Goal: Communication & Community: Answer question/provide support

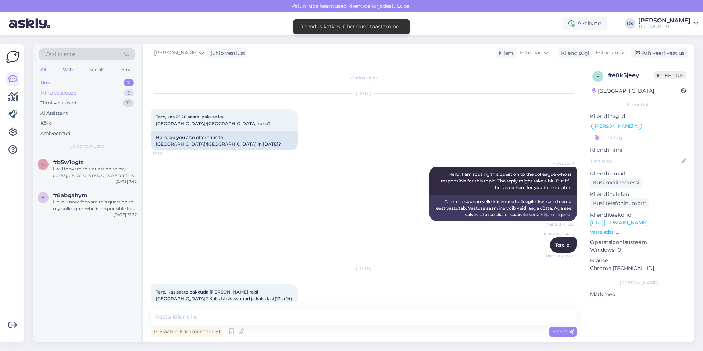
scroll to position [269, 0]
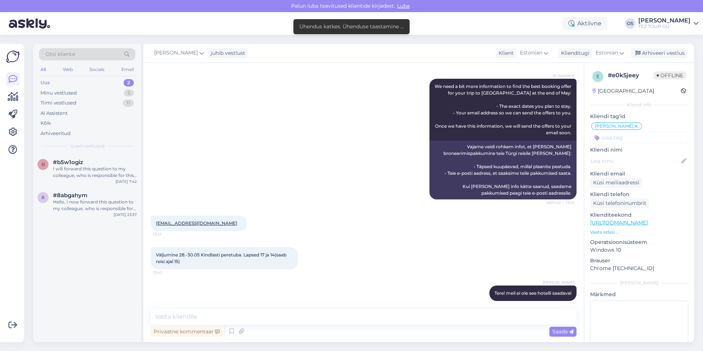
click at [65, 80] on div "Uus 2" at bounding box center [87, 83] width 96 height 10
click at [100, 180] on div "b #b5w1ogiz I will forward this question to my colleague, who is responsible fo…" at bounding box center [87, 170] width 108 height 33
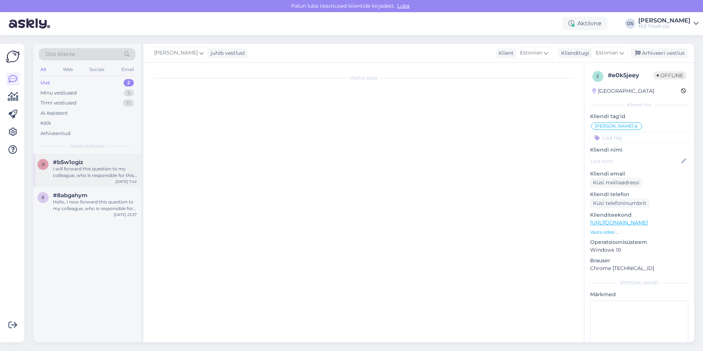
click at [123, 169] on div "I will forward this question to my colleague, who is responsible for this. The …" at bounding box center [95, 171] width 84 height 13
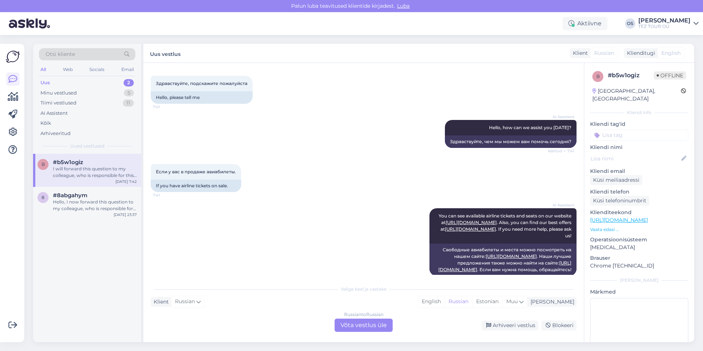
scroll to position [164, 0]
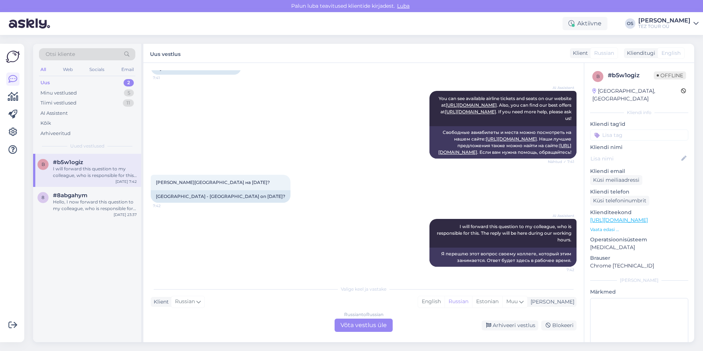
click at [362, 323] on div "Russian to Russian Võta vestlus üle" at bounding box center [363, 324] width 58 height 13
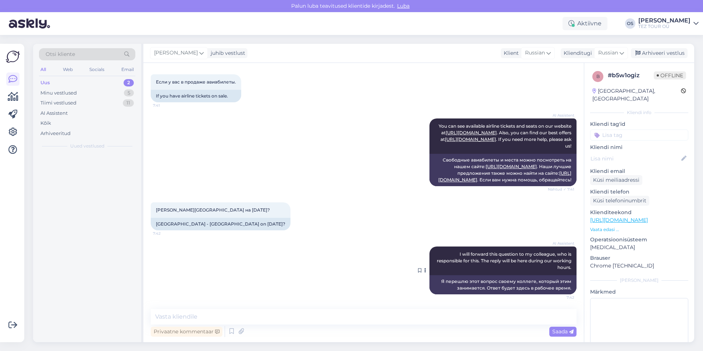
scroll to position [136, 0]
click at [652, 129] on input at bounding box center [639, 134] width 98 height 11
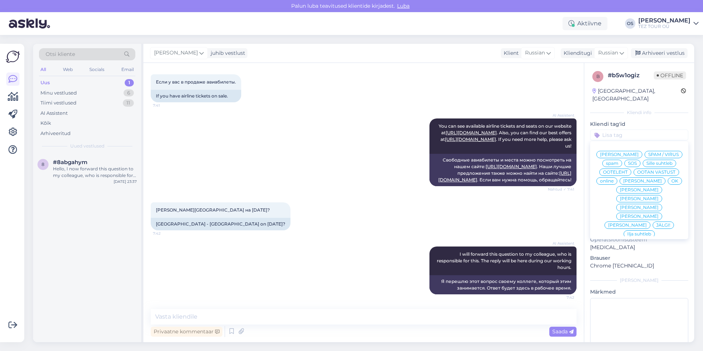
click at [623, 181] on span "[PERSON_NAME]" at bounding box center [642, 181] width 39 height 4
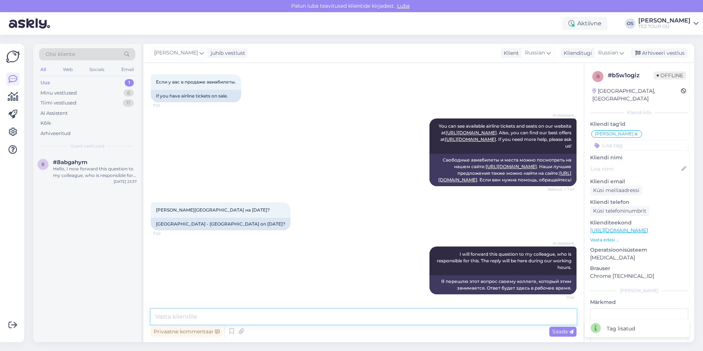
click at [183, 318] on textarea at bounding box center [364, 316] width 426 height 15
click at [183, 315] on textarea at bounding box center [364, 316] width 426 height 15
type textarea "добрый день"
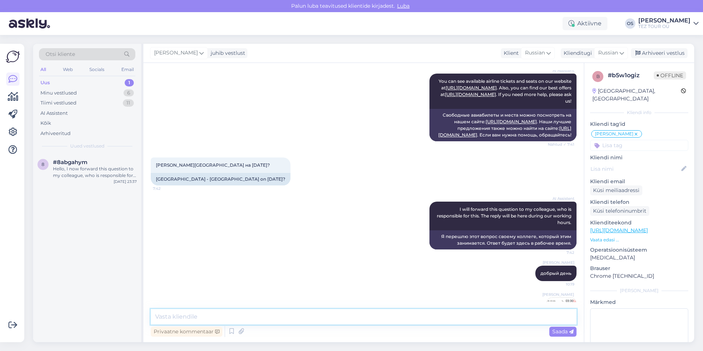
scroll to position [214, 0]
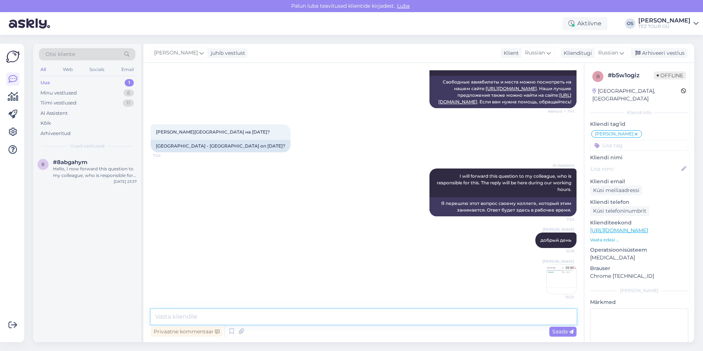
click at [245, 319] on textarea at bounding box center [364, 316] width 426 height 15
type textarea "можем предложить 07/10"
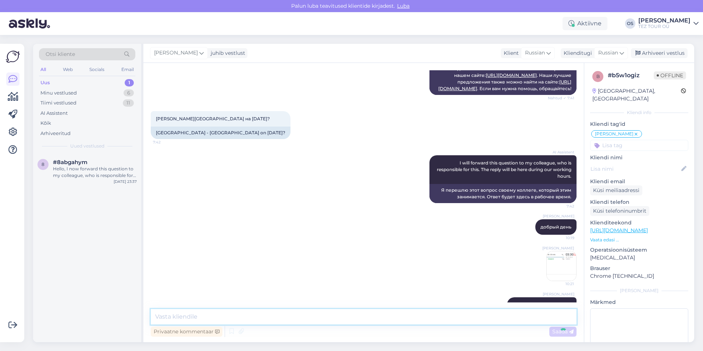
scroll to position [246, 0]
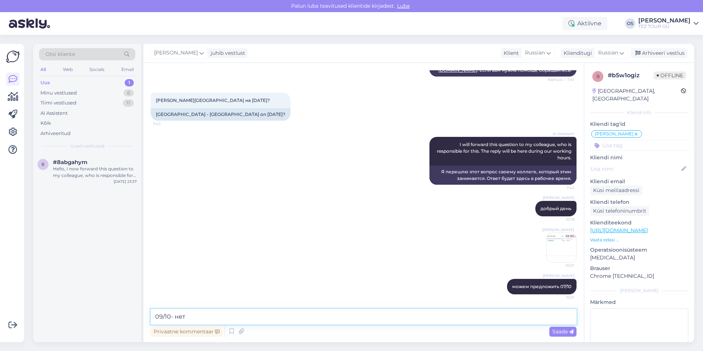
type textarea "09/10- нет"
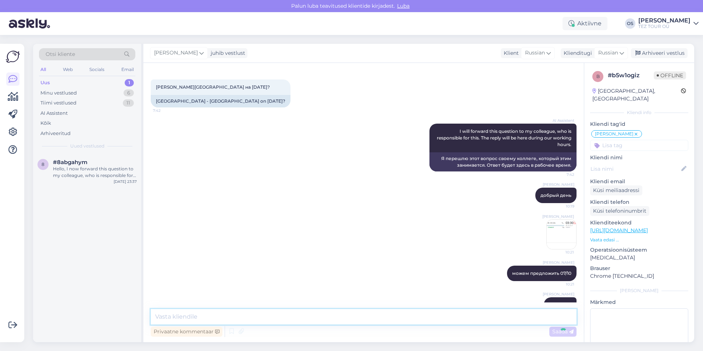
scroll to position [278, 0]
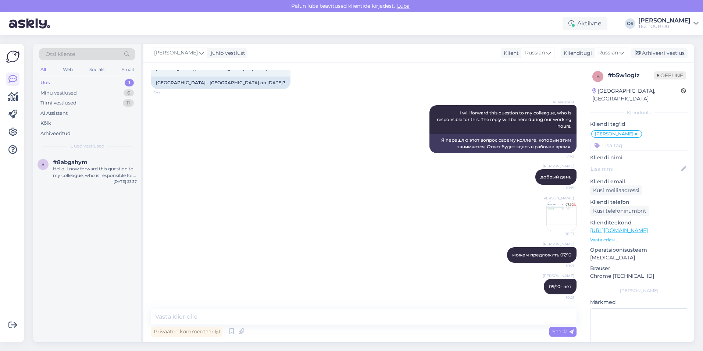
click at [84, 82] on div "Uus 1" at bounding box center [87, 83] width 96 height 10
click at [94, 160] on div "#8abgahym" at bounding box center [95, 162] width 84 height 7
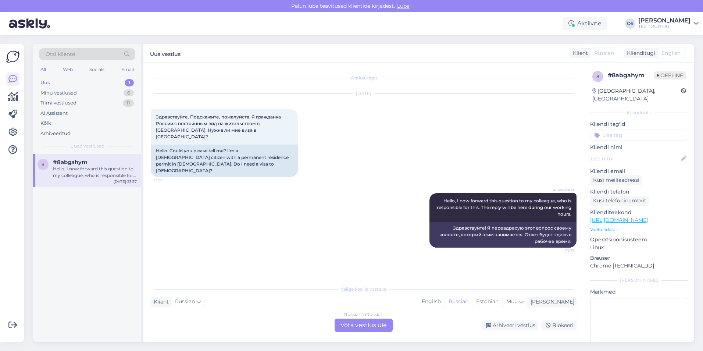
scroll to position [0, 0]
click at [630, 129] on input at bounding box center [639, 134] width 98 height 11
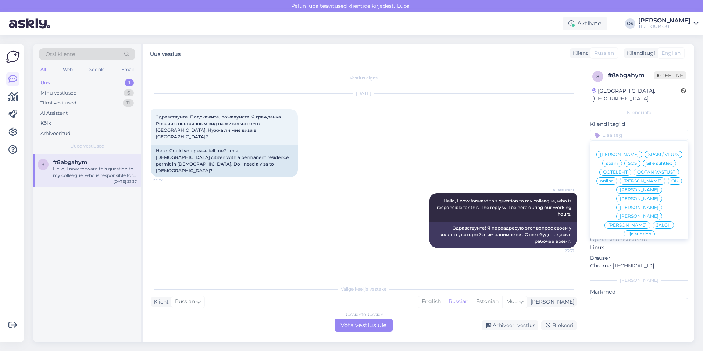
click at [624, 180] on span "[PERSON_NAME]" at bounding box center [642, 181] width 39 height 4
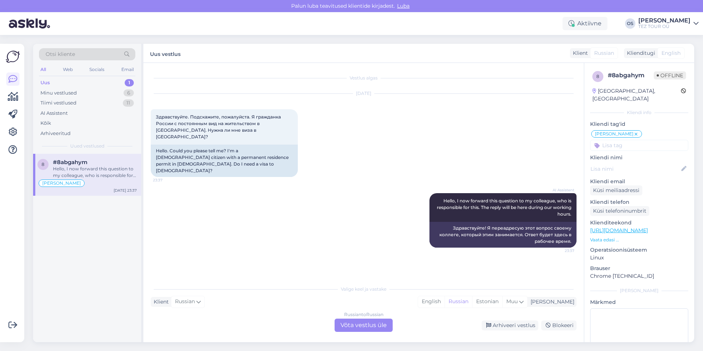
click at [364, 327] on div "Russian to Russian Võta vestlus üle" at bounding box center [363, 324] width 58 height 13
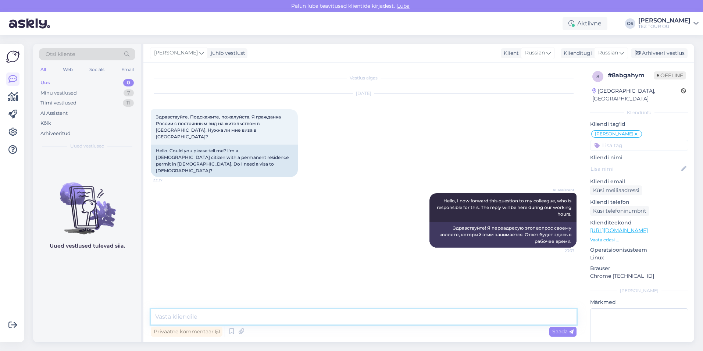
click at [169, 318] on textarea at bounding box center [364, 316] width 426 height 15
type textarea "Добрый день!"
type textarea "у нас нет рейсов в [GEOGRAPHIC_DATA]."
click at [558, 331] on span "Saada" at bounding box center [562, 331] width 21 height 7
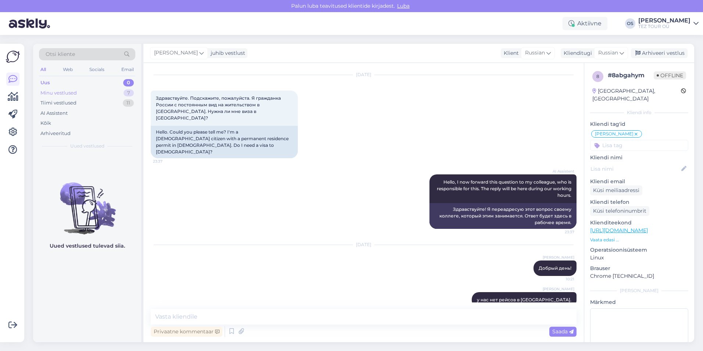
click at [81, 94] on div "Minu vestlused 7" at bounding box center [87, 93] width 96 height 10
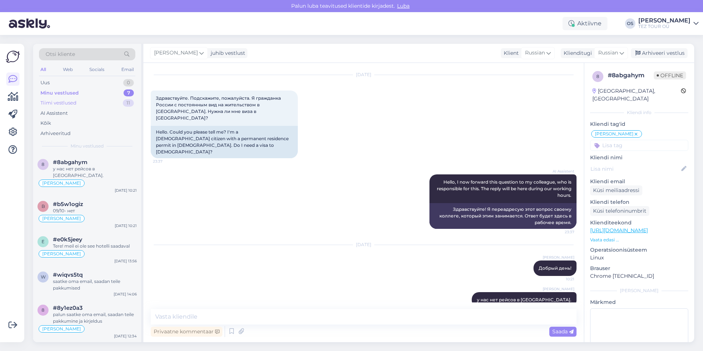
click at [72, 105] on div "Tiimi vestlused" at bounding box center [58, 102] width 36 height 7
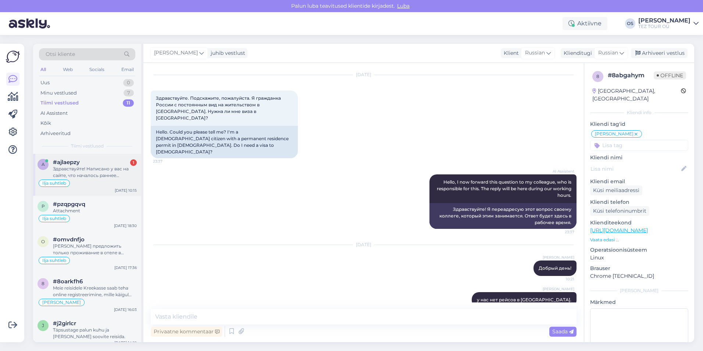
click at [81, 164] on div "#ajlaepzy 1" at bounding box center [95, 162] width 84 height 7
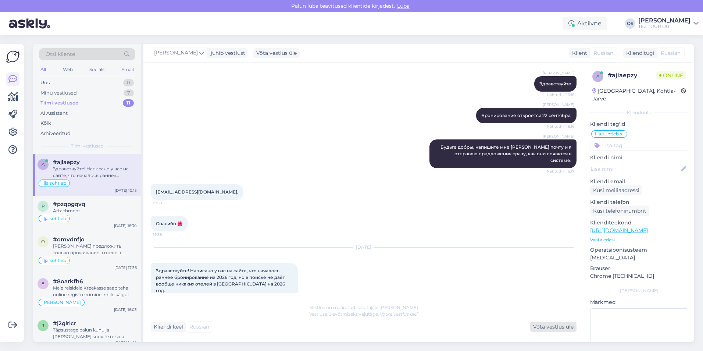
click at [546, 328] on div "Võta vestlus üle" at bounding box center [553, 327] width 46 height 10
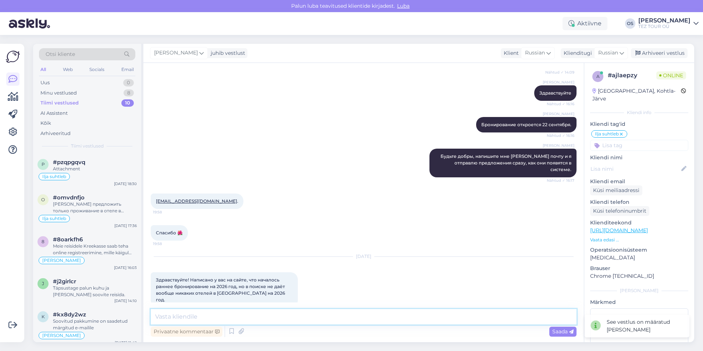
click at [178, 321] on textarea at bounding box center [364, 316] width 426 height 15
click at [179, 316] on textarea at bounding box center [364, 316] width 426 height 15
type textarea "добрый день"
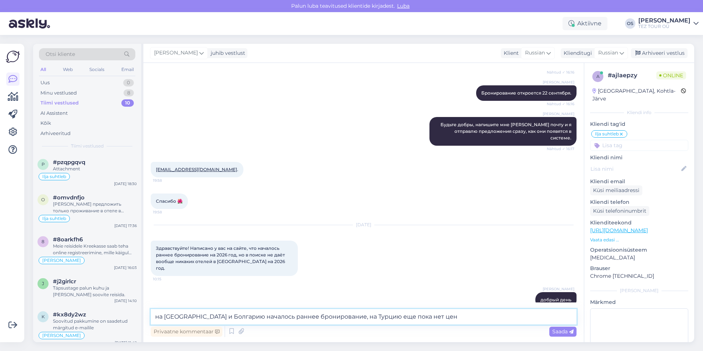
type textarea "на [GEOGRAPHIC_DATA] и Болгарию началось раннее бронирование, на Турцию еще пок…"
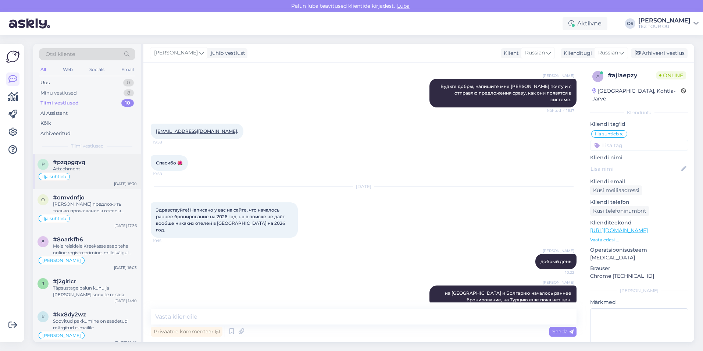
click at [105, 170] on div "Attachment" at bounding box center [95, 168] width 84 height 7
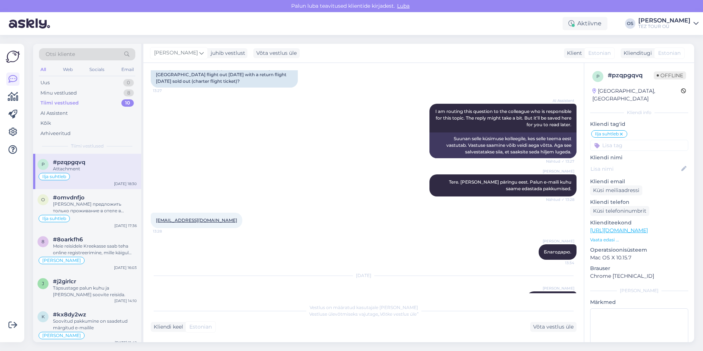
scroll to position [101, 0]
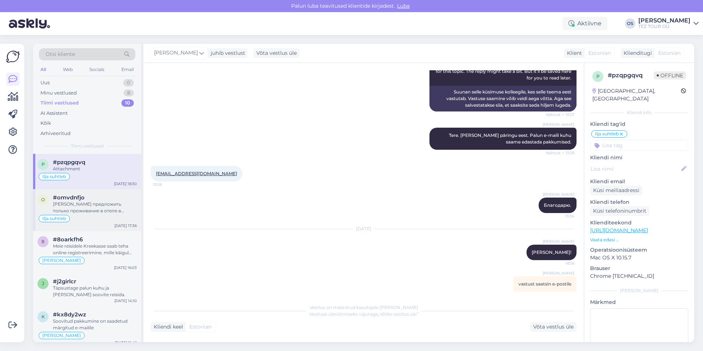
click at [90, 201] on div "[PERSON_NAME] предложить только проживание в отеле в [GEOGRAPHIC_DATA] и отдель…" at bounding box center [95, 207] width 84 height 13
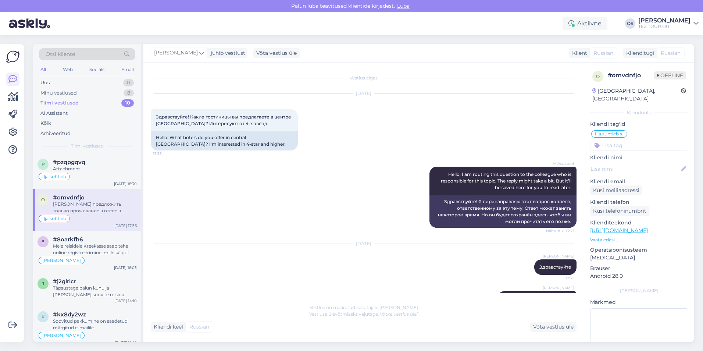
scroll to position [91, 0]
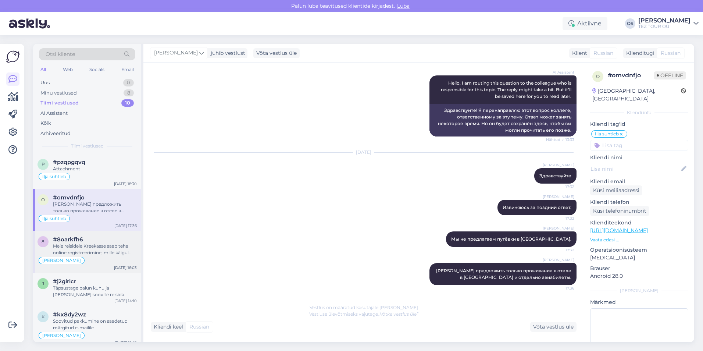
click at [108, 268] on div "8 #8oarkfh6 Meie reisidele Kreekasse [PERSON_NAME] online registreerimine, mill…" at bounding box center [87, 252] width 108 height 42
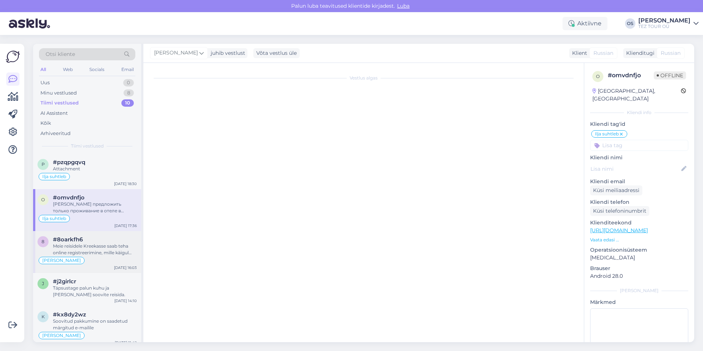
scroll to position [485, 0]
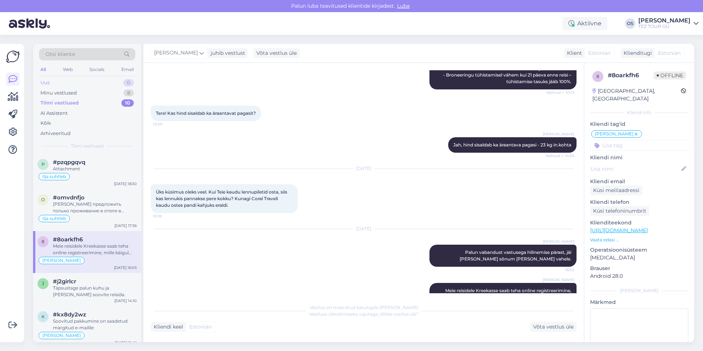
click at [54, 83] on div "Uus 0" at bounding box center [87, 83] width 96 height 10
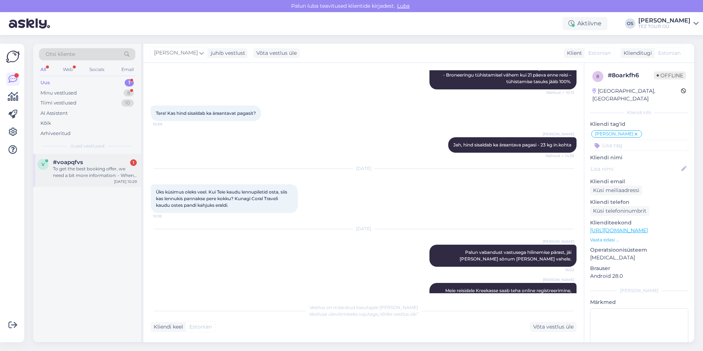
click at [100, 163] on div "#voapqfvs 1" at bounding box center [95, 162] width 84 height 7
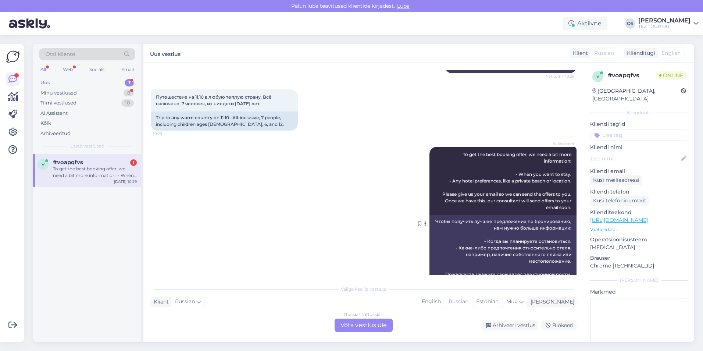
scroll to position [142, 0]
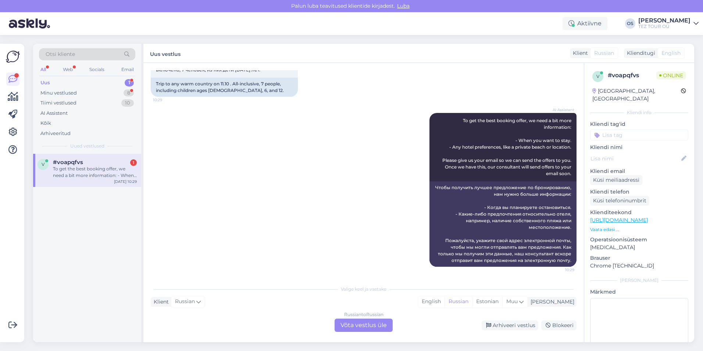
click at [374, 324] on div "Russian to Russian Võta vestlus üle" at bounding box center [363, 324] width 58 height 13
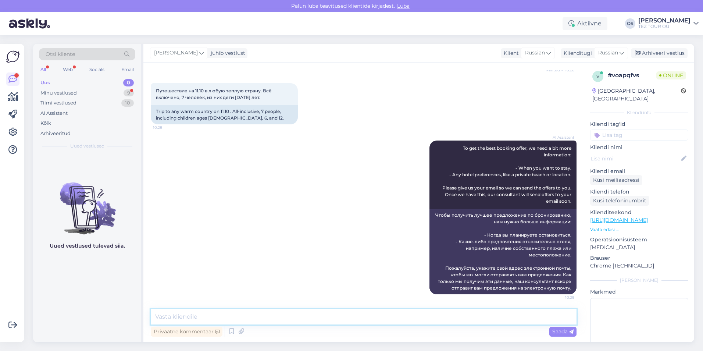
click at [215, 319] on textarea at bounding box center [364, 316] width 426 height 15
click at [214, 317] on textarea at bounding box center [364, 316] width 426 height 15
type textarea "добрый день"
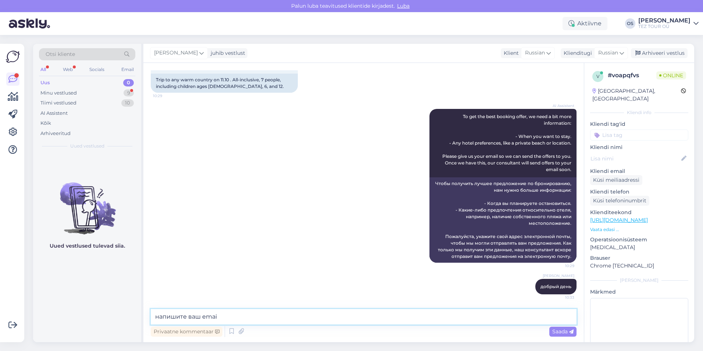
type textarea "напишите ваш email"
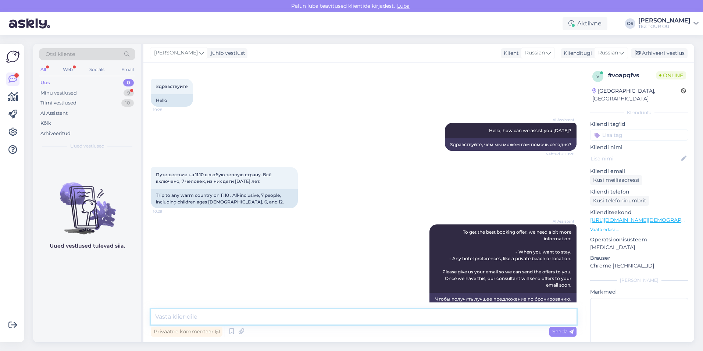
scroll to position [0, 0]
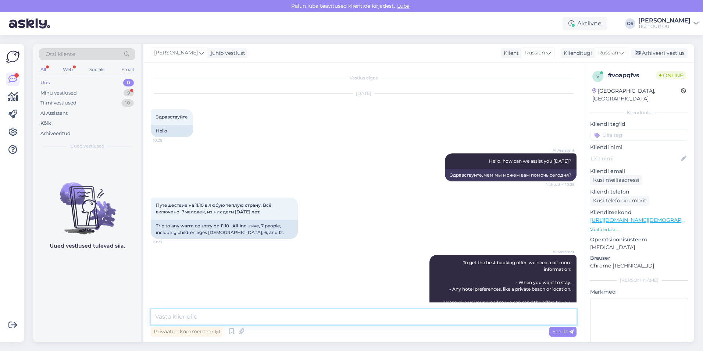
click at [179, 312] on textarea at bounding box center [364, 316] width 426 height 15
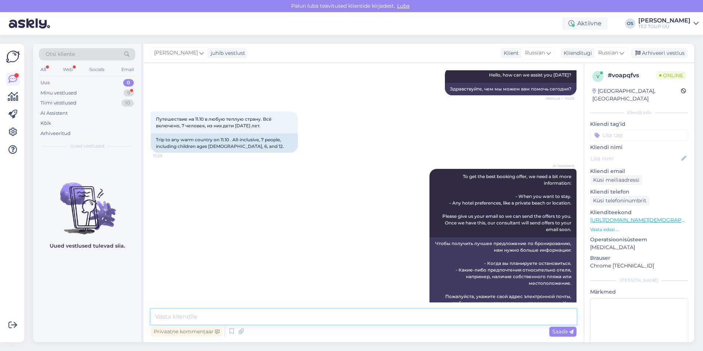
scroll to position [147, 0]
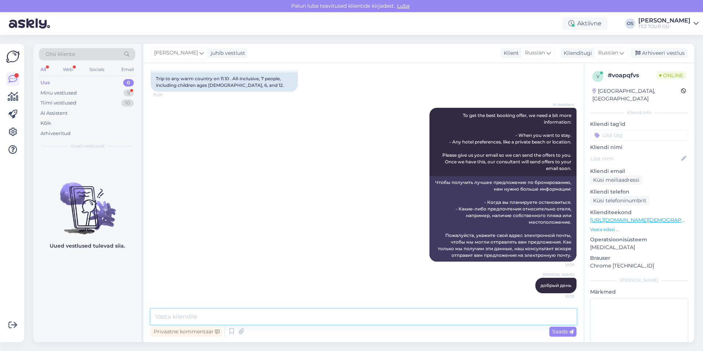
click at [187, 314] on textarea at bounding box center [364, 316] width 426 height 15
type textarea "можем предложить Египет и Тенерифе"
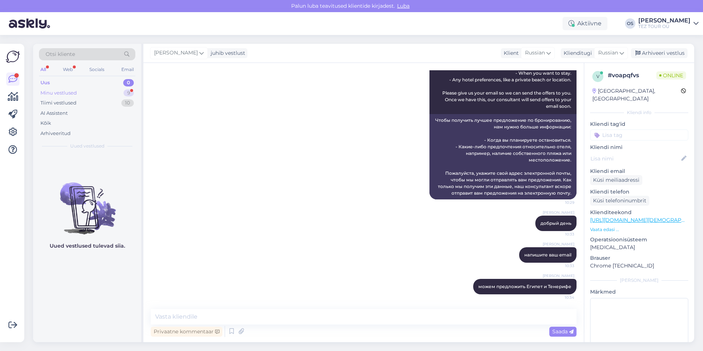
click at [79, 94] on div "Minu vestlused 9" at bounding box center [87, 93] width 96 height 10
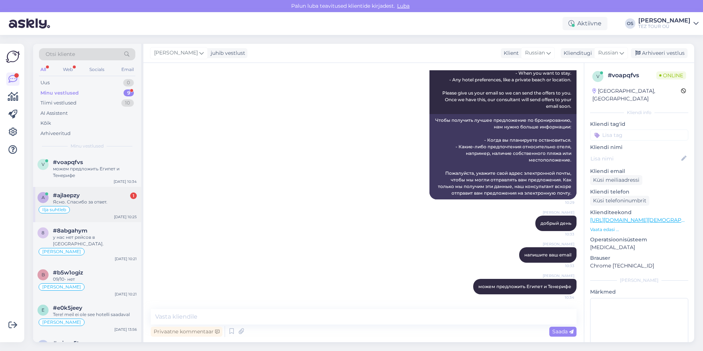
click at [97, 199] on div "Ясно. Спасибо за ответ." at bounding box center [95, 201] width 84 height 7
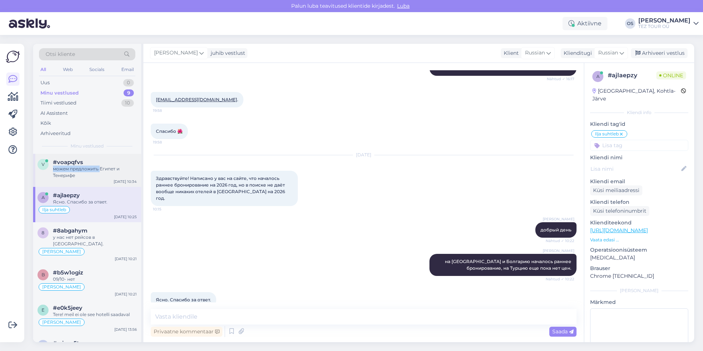
click at [99, 165] on div "#voapqfvs можем предложить Египет и [GEOGRAPHIC_DATA]" at bounding box center [95, 169] width 84 height 20
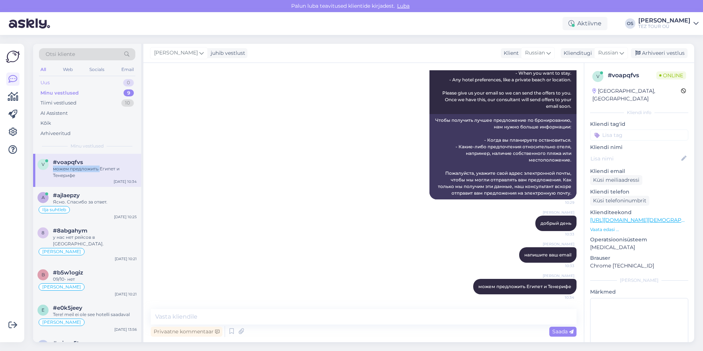
drag, startPoint x: 99, startPoint y: 165, endPoint x: 71, endPoint y: 84, distance: 86.0
click at [71, 84] on div "Uus 0" at bounding box center [87, 83] width 96 height 10
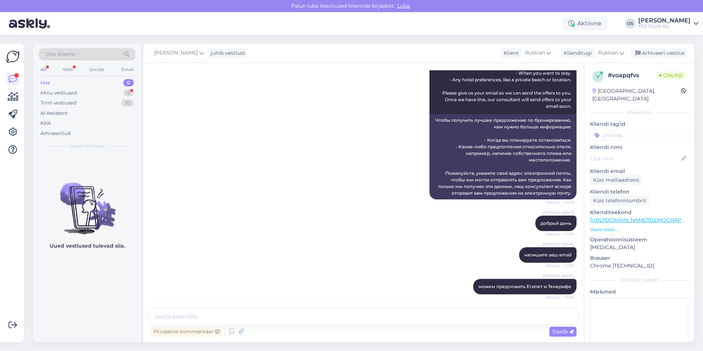
scroll to position [272, 0]
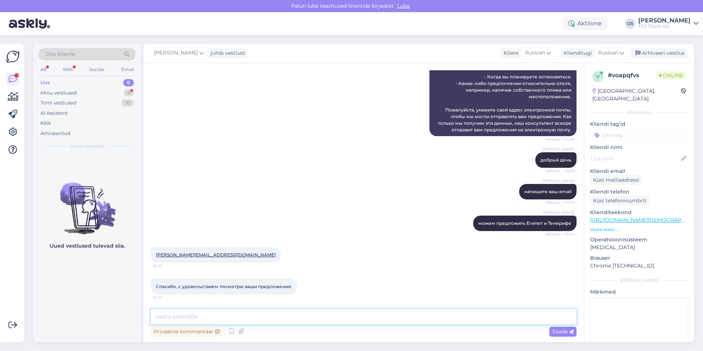
click at [188, 318] on textarea at bounding box center [364, 316] width 426 height 15
type textarea "*серых* паспортов нет?"
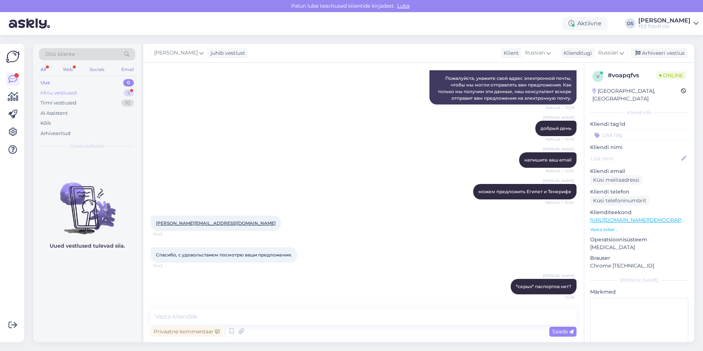
click at [90, 93] on div "Minu vestlused 9" at bounding box center [87, 93] width 96 height 10
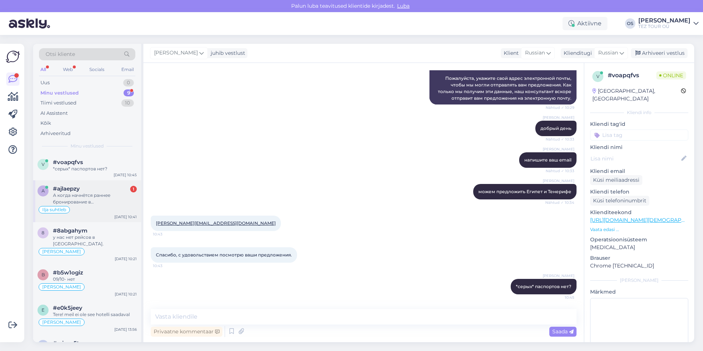
click at [106, 191] on div "#ajlaepzy 1" at bounding box center [95, 188] width 84 height 7
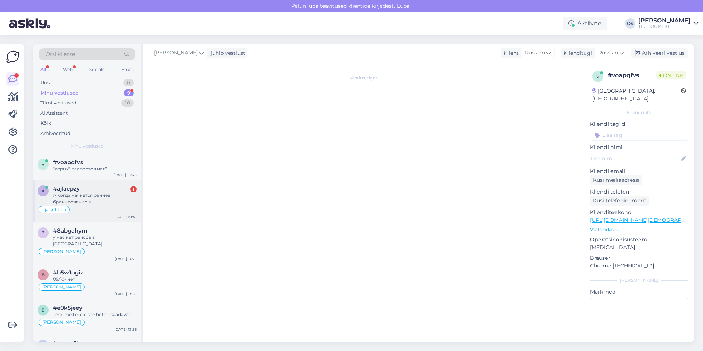
scroll to position [291, 0]
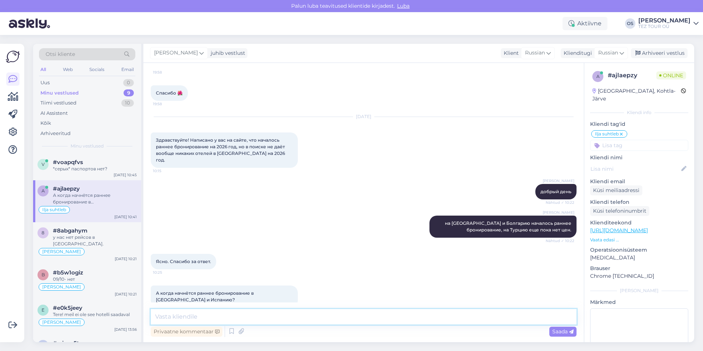
click at [218, 316] on textarea at bounding box center [364, 316] width 426 height 15
type textarea "у нас не будет этих направлений"
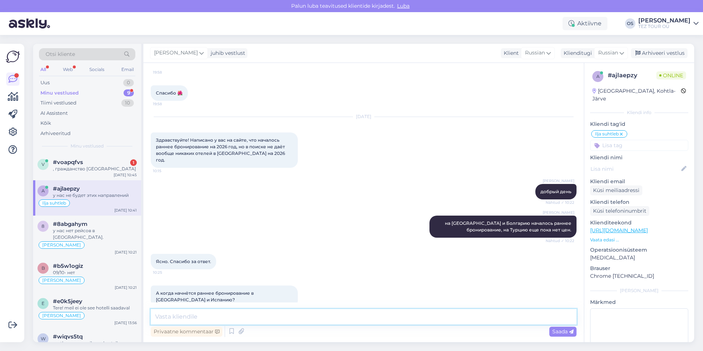
scroll to position [323, 0]
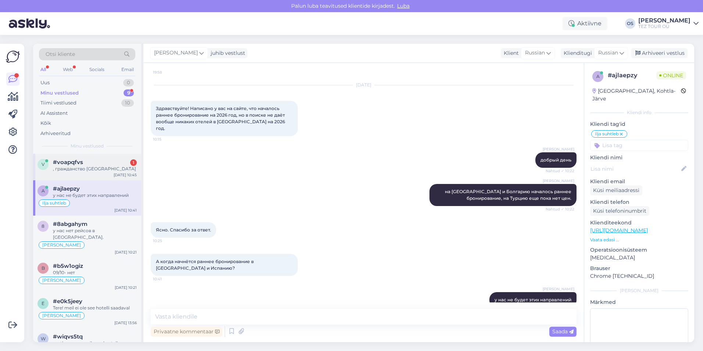
click at [97, 175] on div "v #voapqfvs 1 , гражданство [GEOGRAPHIC_DATA] [DATE] 10:45" at bounding box center [87, 167] width 108 height 26
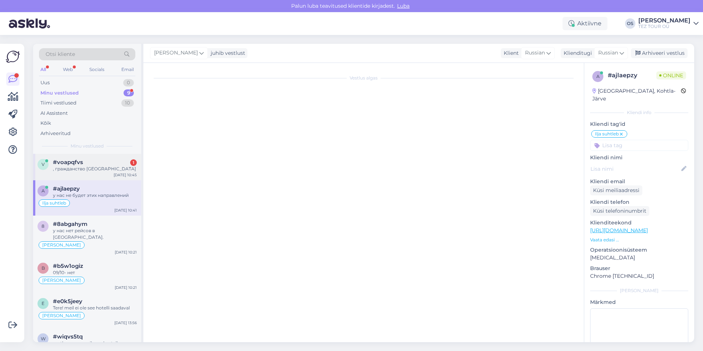
scroll to position [336, 0]
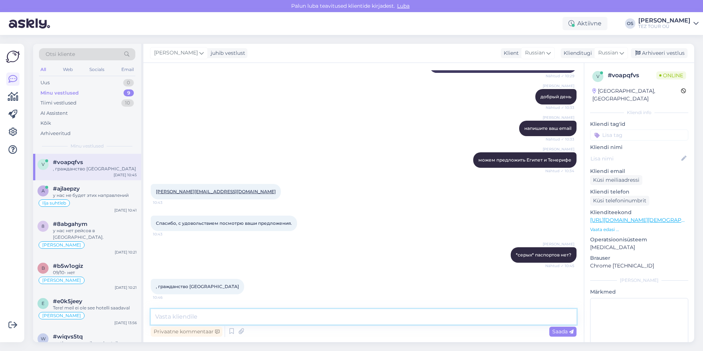
click at [179, 317] on textarea at bounding box center [364, 316] width 426 height 15
type textarea "у всех?"
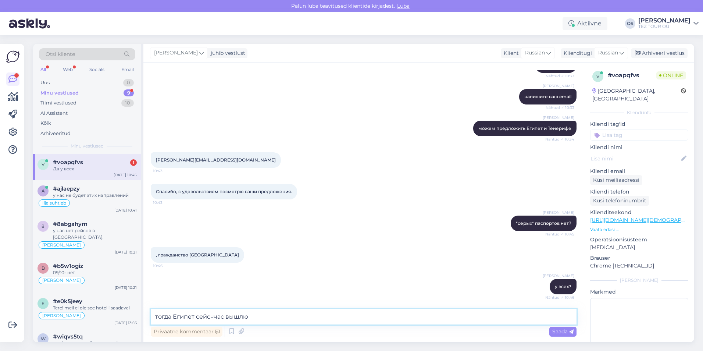
scroll to position [399, 0]
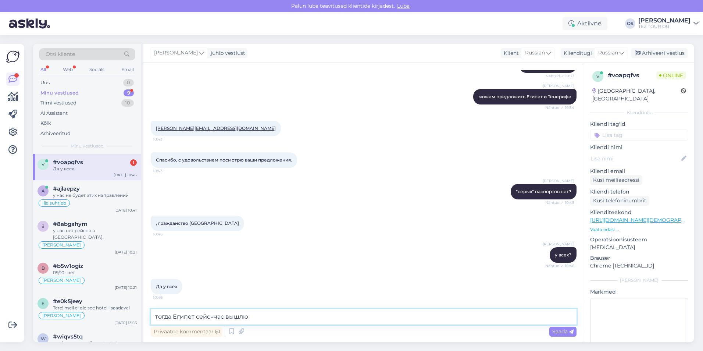
click at [213, 316] on textarea "тогда Египет сейс=час вышлю" at bounding box center [364, 316] width 426 height 15
type textarea "тогда [GEOGRAPHIC_DATA] сейчас вышлю"
click at [259, 315] on textarea "тогда [GEOGRAPHIC_DATA] сейчас вышлю" at bounding box center [364, 316] width 426 height 15
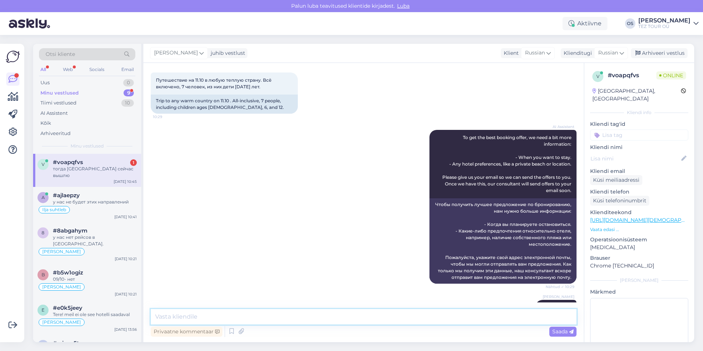
scroll to position [26, 0]
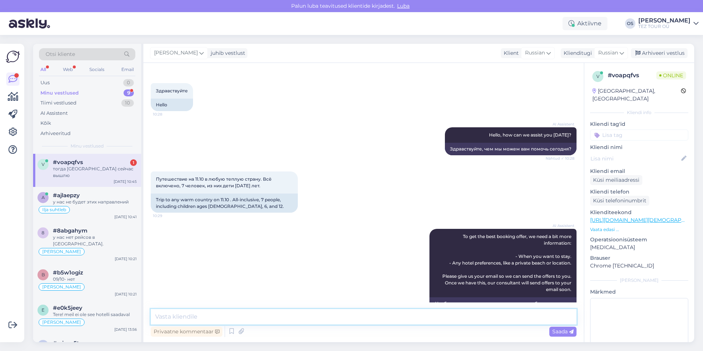
click at [170, 318] on textarea at bounding box center [364, 316] width 426 height 15
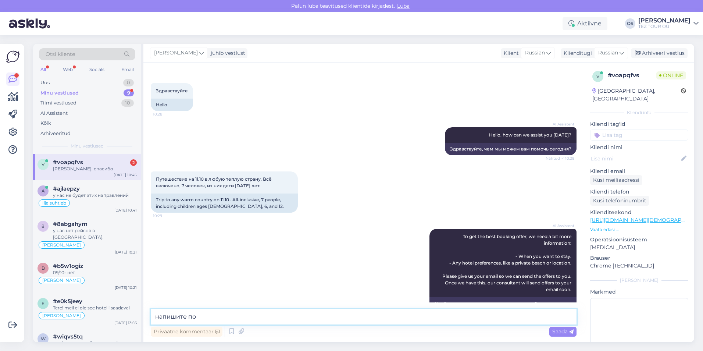
scroll to position [462, 0]
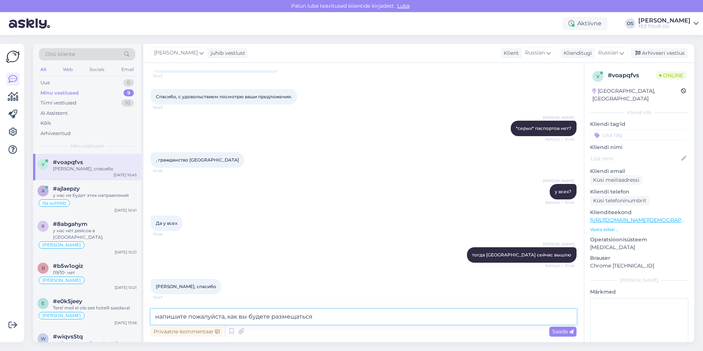
type textarea "напишите пожалуйста, как вы будете размещаться?"
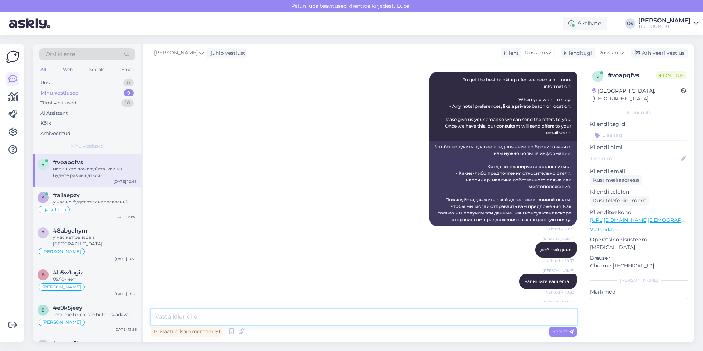
scroll to position [89, 0]
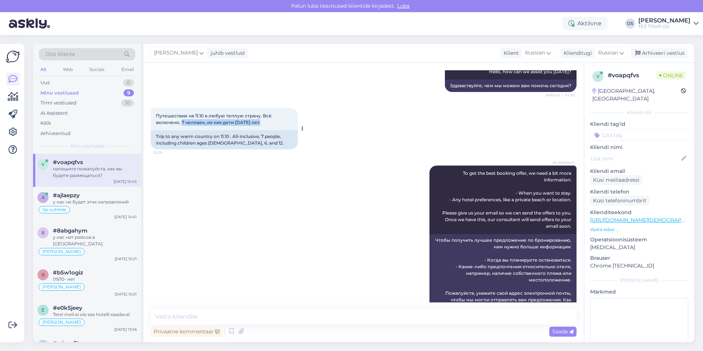
drag, startPoint x: 181, startPoint y: 122, endPoint x: 258, endPoint y: 122, distance: 76.5
click at [258, 122] on span "Путешествие на 11.10 в любую теплую страну. Всё включено, 7 человек, из них дет…" at bounding box center [214, 119] width 117 height 12
drag, startPoint x: 258, startPoint y: 122, endPoint x: 252, endPoint y: 120, distance: 5.8
copy span "7 человек, из них дети [DATE] лет."
paste textarea "7 человек, из них дети [DATE] лет."
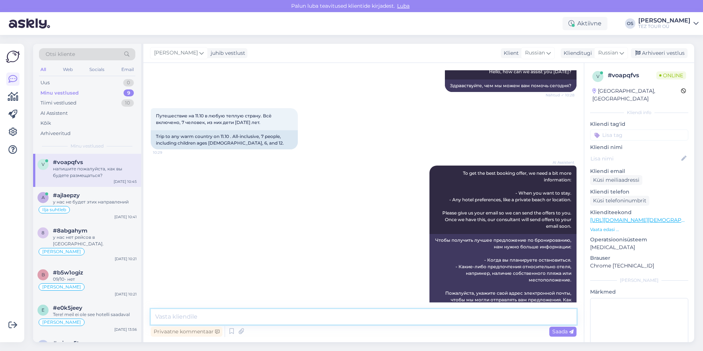
type textarea "7 человек, из них дети [DATE] лет."
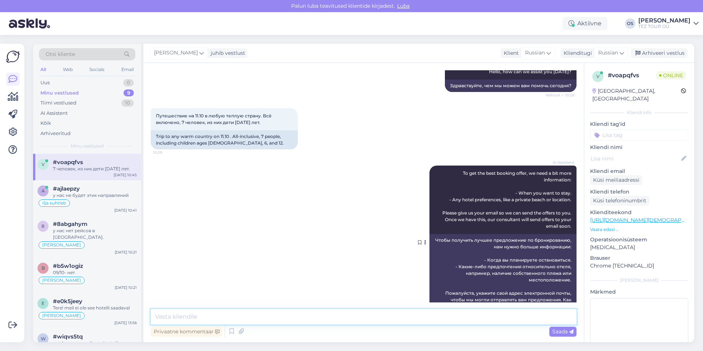
scroll to position [525, 0]
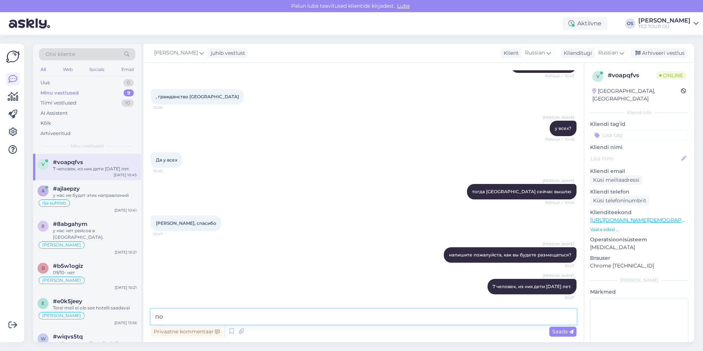
type textarea "п"
type textarea "2"
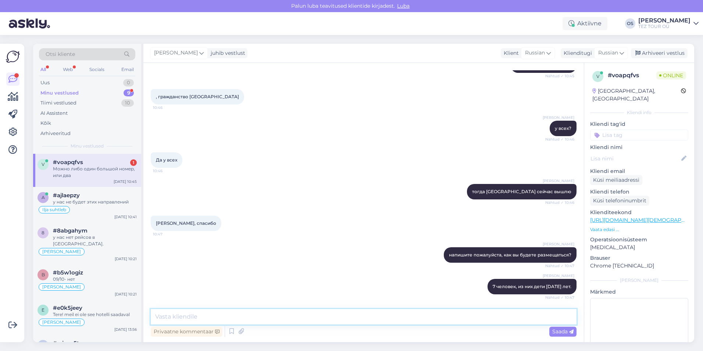
scroll to position [557, 0]
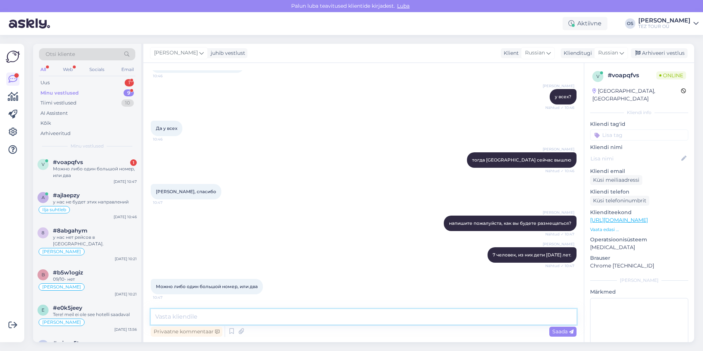
click at [208, 319] on textarea at bounding box center [364, 316] width 426 height 15
type textarea "номер на 10 чнеловек?"
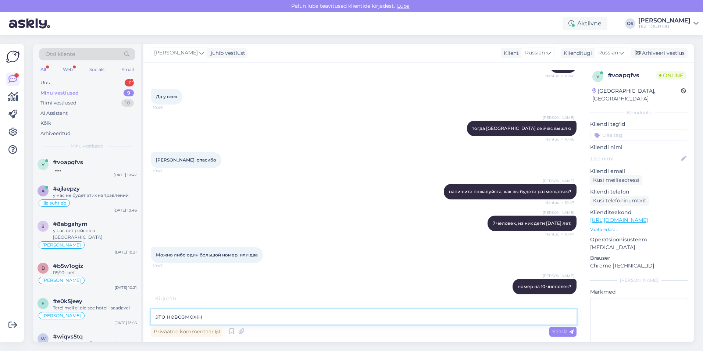
type textarea "это невозможно"
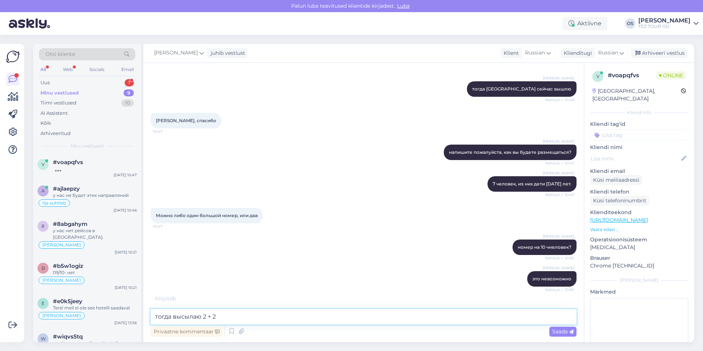
scroll to position [652, 0]
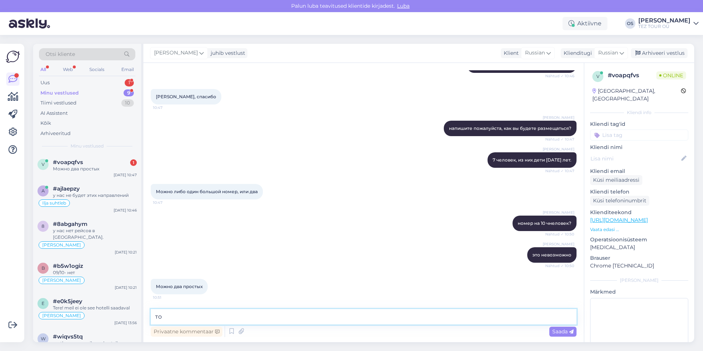
type textarea "т"
type textarea "сейчас вышлю"
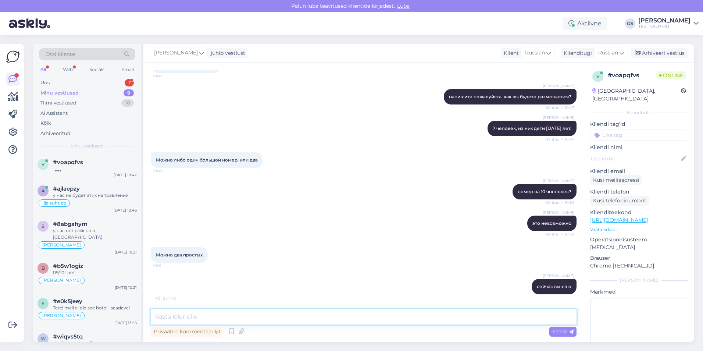
scroll to position [715, 0]
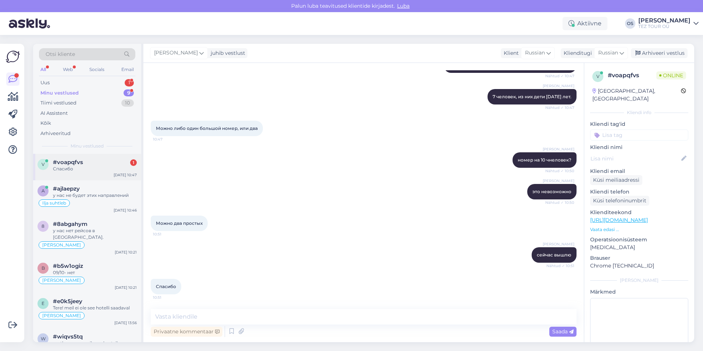
click at [95, 162] on div "#voapqfvs 1" at bounding box center [95, 162] width 84 height 7
click at [104, 205] on div "Ilja suhtleb" at bounding box center [86, 202] width 99 height 9
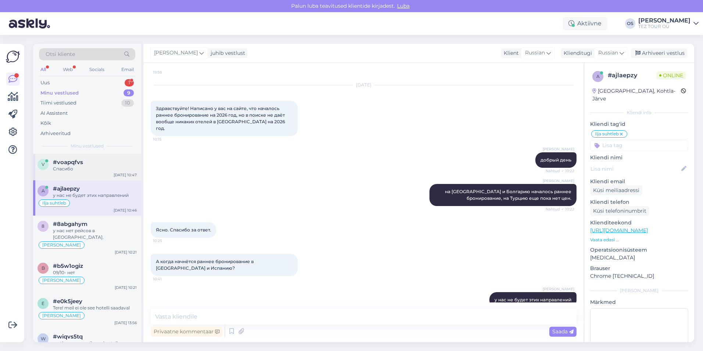
click at [105, 165] on div "#voapqfvs" at bounding box center [95, 162] width 84 height 7
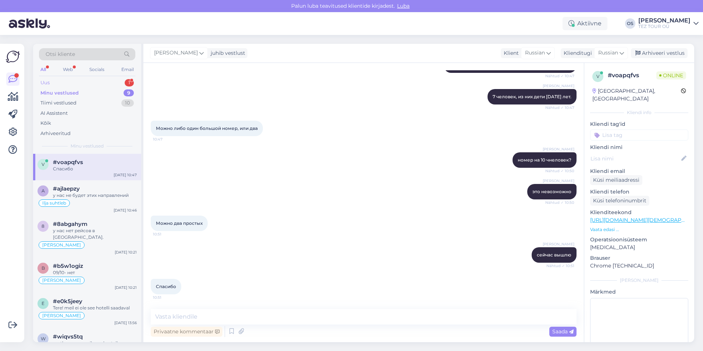
click at [82, 80] on div "Uus 1" at bounding box center [87, 83] width 96 height 10
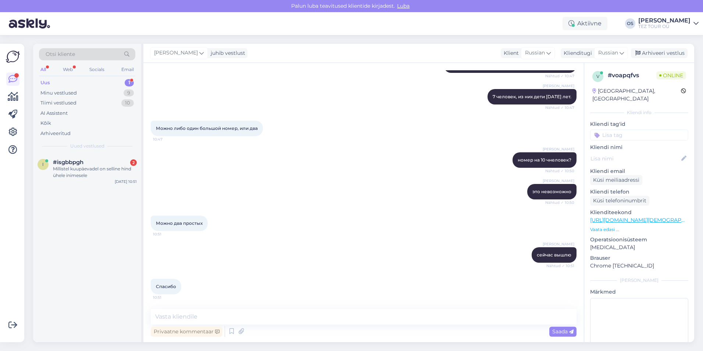
click at [83, 80] on div "Uus 1" at bounding box center [87, 83] width 96 height 10
click at [74, 92] on div "Minu vestlused" at bounding box center [58, 92] width 36 height 7
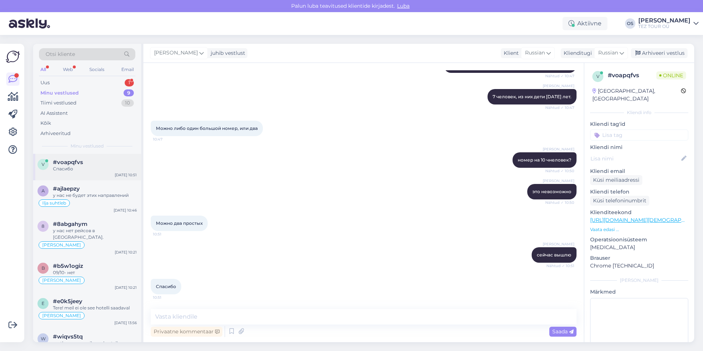
click at [87, 162] on div "#voapqfvs" at bounding box center [95, 162] width 84 height 7
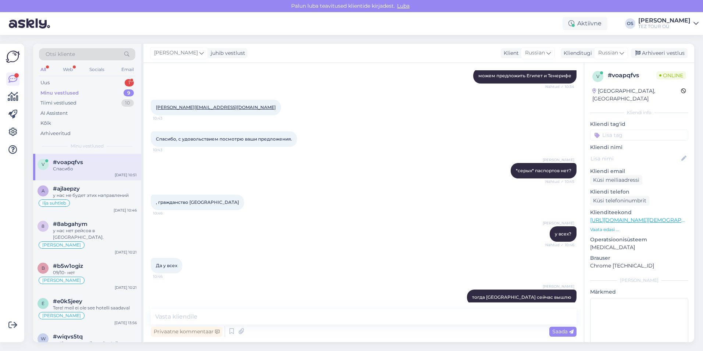
scroll to position [347, 0]
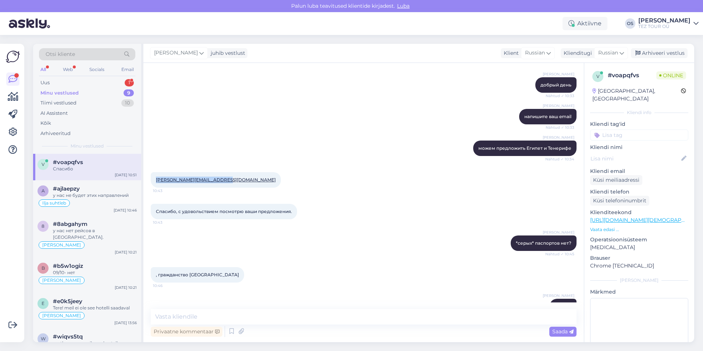
drag, startPoint x: 154, startPoint y: 178, endPoint x: 222, endPoint y: 180, distance: 67.3
click at [222, 180] on div "[PERSON_NAME][EMAIL_ADDRESS][DOMAIN_NAME] 10:43" at bounding box center [216, 179] width 130 height 15
drag, startPoint x: 222, startPoint y: 180, endPoint x: 213, endPoint y: 179, distance: 8.6
copy link "[PERSON_NAME][EMAIL_ADDRESS][DOMAIN_NAME]"
click at [76, 82] on div "Uus 1" at bounding box center [87, 83] width 96 height 10
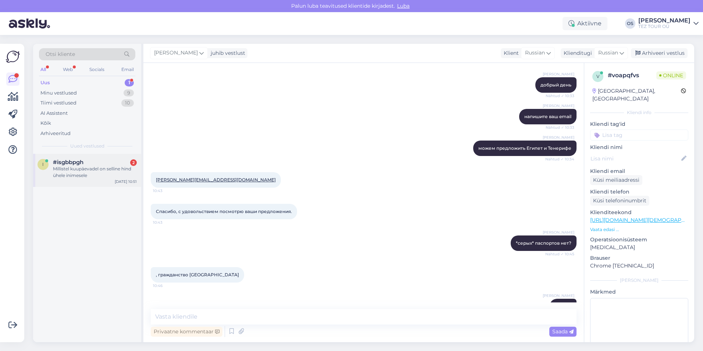
click at [99, 160] on div "#isgbbpgh 2" at bounding box center [95, 162] width 84 height 7
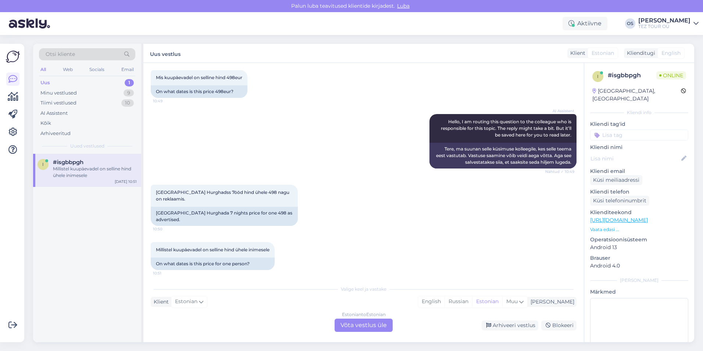
scroll to position [43, 0]
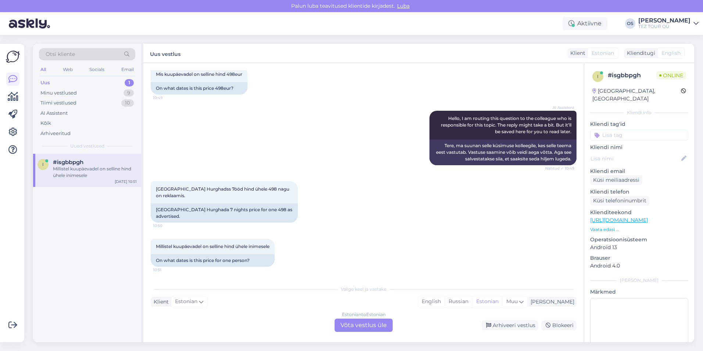
click at [370, 325] on div "Estonian to Estonian Võta vestlus üle" at bounding box center [363, 324] width 58 height 13
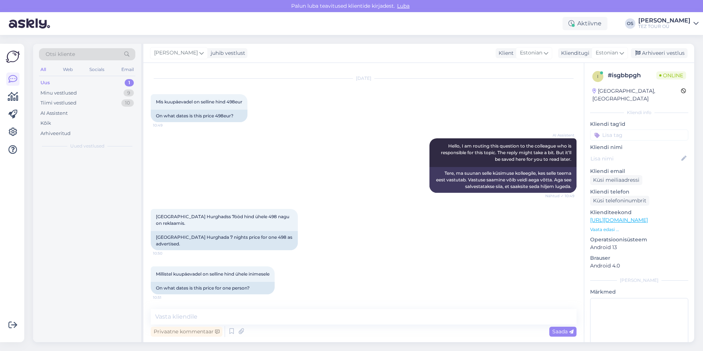
scroll to position [15, 0]
click at [628, 129] on input at bounding box center [639, 134] width 98 height 11
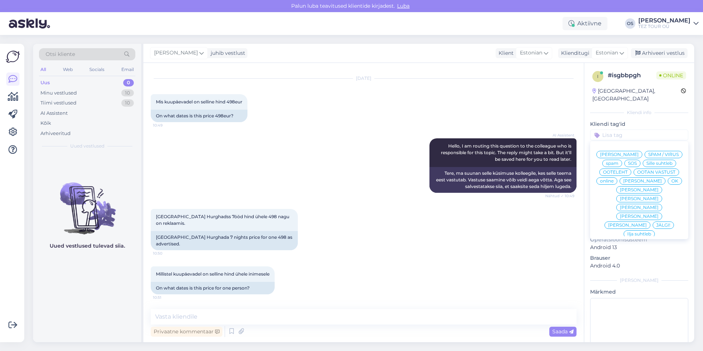
click at [623, 180] on span "[PERSON_NAME]" at bounding box center [642, 181] width 39 height 4
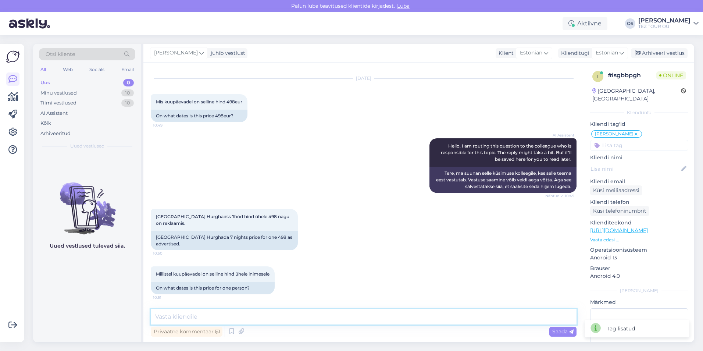
click at [193, 318] on textarea at bounding box center [364, 316] width 426 height 15
click at [180, 316] on textarea at bounding box center [364, 316] width 426 height 15
type textarea "s"
click at [183, 312] on textarea at bounding box center [364, 316] width 426 height 15
type textarea "palun saatke oma päring emailile- [EMAIL_ADDRESS][DOMAIN_NAME]"
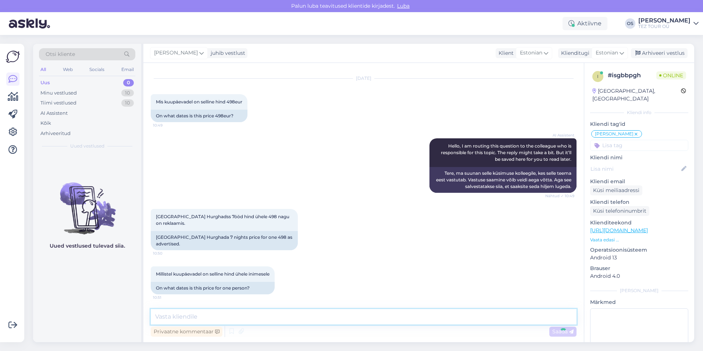
scroll to position [47, 0]
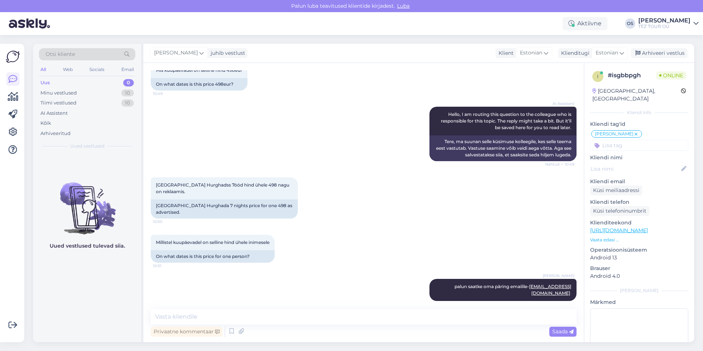
click at [69, 83] on div "Uus 0" at bounding box center [87, 83] width 96 height 10
click at [90, 94] on div "Minu vestlused 10" at bounding box center [87, 93] width 96 height 10
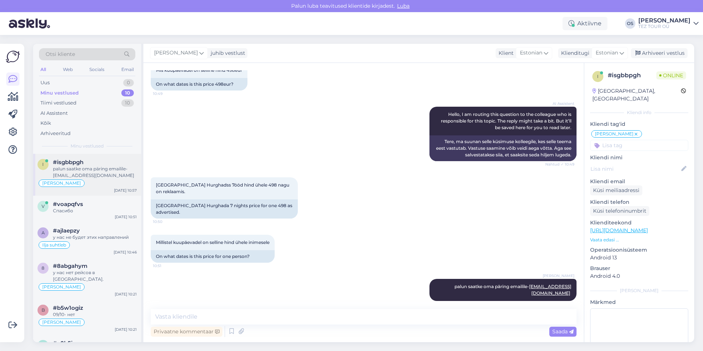
click at [96, 168] on div "palun saatke oma päring emailile- [EMAIL_ADDRESS][DOMAIN_NAME]" at bounding box center [95, 171] width 84 height 13
click at [103, 208] on div "Спасибо" at bounding box center [95, 210] width 84 height 7
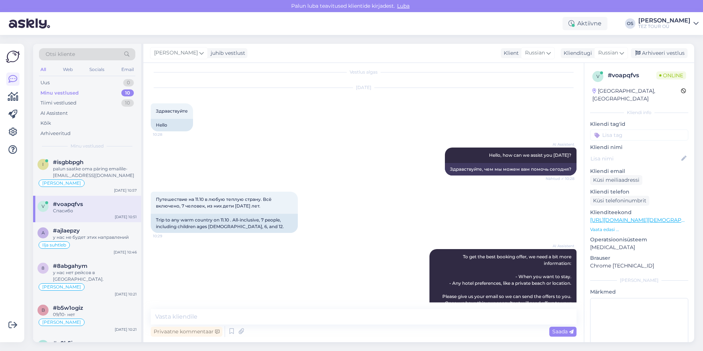
scroll to position [0, 0]
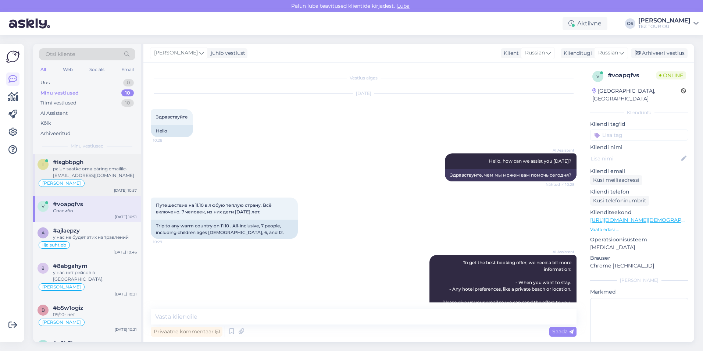
click at [89, 181] on div "[PERSON_NAME]" at bounding box center [86, 183] width 99 height 9
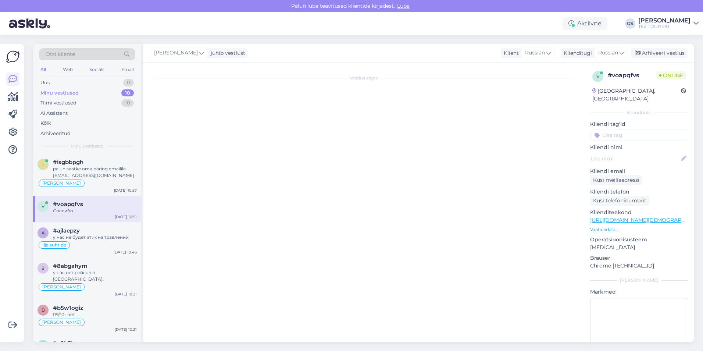
scroll to position [47, 0]
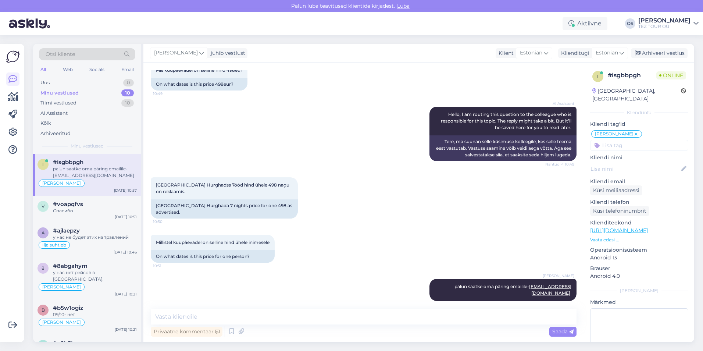
click at [58, 90] on div "Minu vestlused" at bounding box center [59, 92] width 38 height 7
click at [90, 211] on div "Спасибо" at bounding box center [95, 210] width 84 height 7
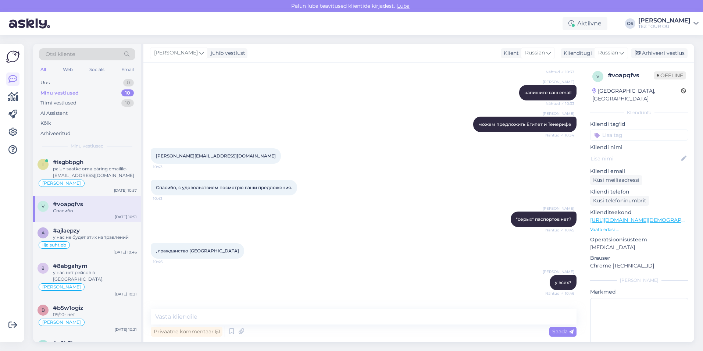
scroll to position [347, 0]
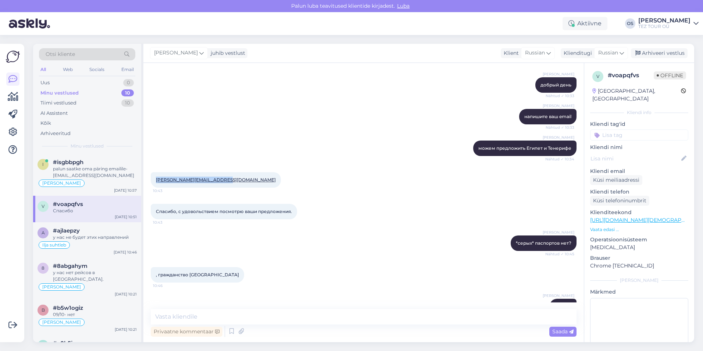
drag, startPoint x: 155, startPoint y: 178, endPoint x: 223, endPoint y: 179, distance: 68.4
click at [223, 179] on div "[PERSON_NAME][EMAIL_ADDRESS][DOMAIN_NAME] 10:43" at bounding box center [216, 179] width 130 height 15
drag, startPoint x: 223, startPoint y: 179, endPoint x: 211, endPoint y: 178, distance: 12.5
copy link "[PERSON_NAME][EMAIL_ADDRESS][DOMAIN_NAME]"
click at [72, 83] on div "Uus 1" at bounding box center [87, 83] width 96 height 10
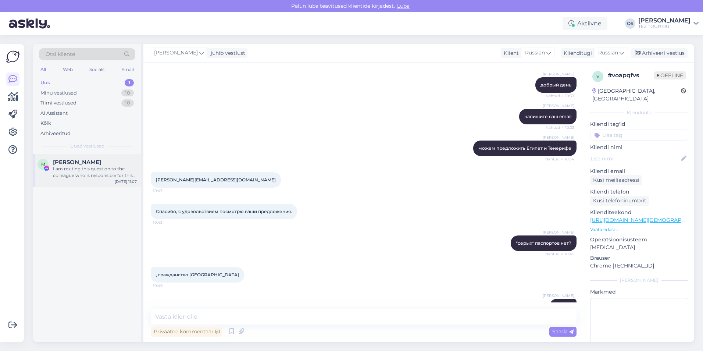
click at [90, 168] on div "I am routing this question to the colleague who is responsible for this topic. …" at bounding box center [95, 171] width 84 height 13
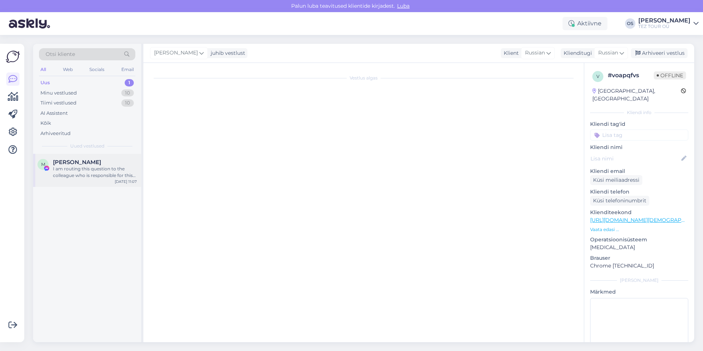
scroll to position [27, 0]
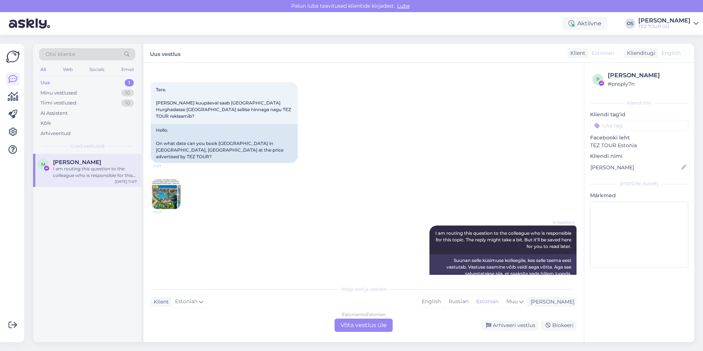
click at [163, 179] on img at bounding box center [165, 193] width 29 height 29
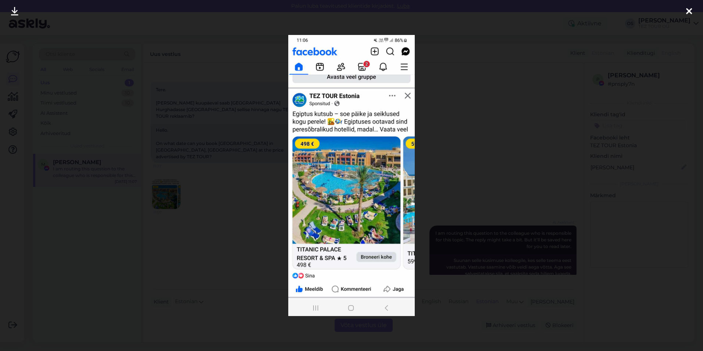
click at [687, 11] on icon at bounding box center [689, 12] width 6 height 10
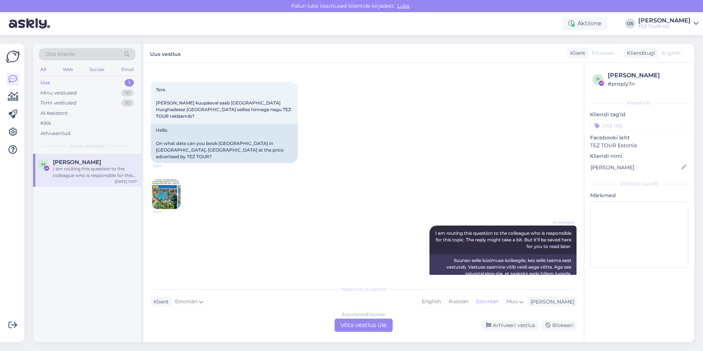
click at [358, 325] on div "Estonian to Estonian Võta vestlus üle" at bounding box center [363, 324] width 58 height 13
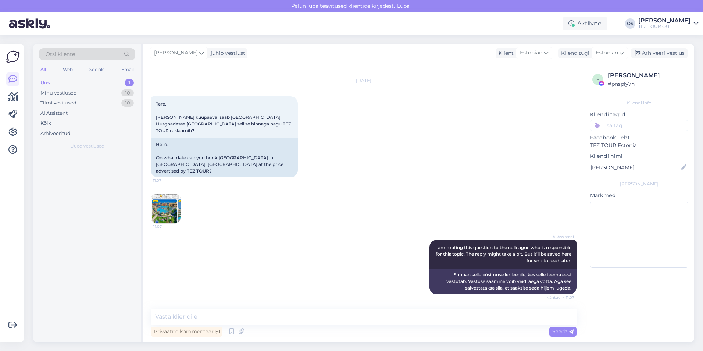
scroll to position [0, 0]
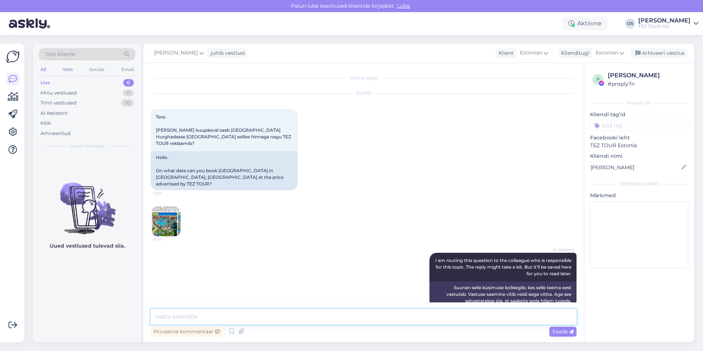
click at [238, 318] on textarea at bounding box center [364, 316] width 426 height 15
type textarea "Tere, sellega hinnaga on juba välja müüdud."
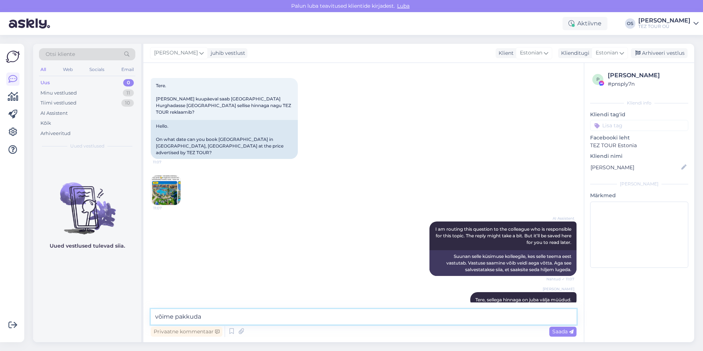
drag, startPoint x: 223, startPoint y: 314, endPoint x: 230, endPoint y: 315, distance: 7.8
drag, startPoint x: 234, startPoint y: 316, endPoint x: 162, endPoint y: 318, distance: 71.7
click at [130, 319] on div "Otsi kliente All Web Socials Email Uus 0 Minu vestlused 11 Tiimi vestlused 10 A…" at bounding box center [363, 193] width 661 height 298
click at [237, 317] on textarea "võime pakkuda 06/12-" at bounding box center [364, 316] width 426 height 15
type textarea "võime pakkuda 06/12-13/12"
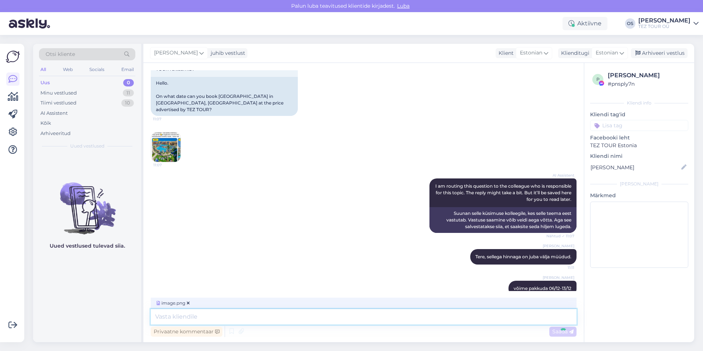
scroll to position [109, 0]
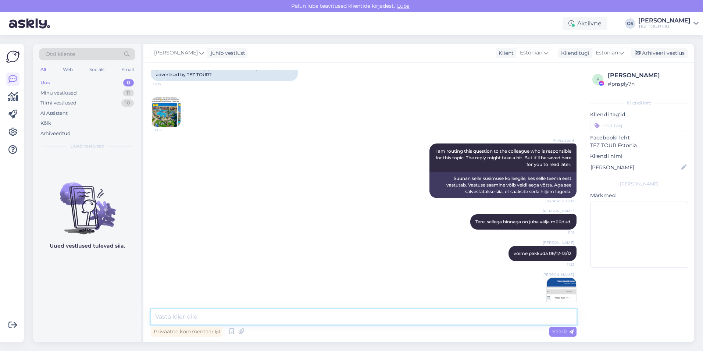
click at [237, 314] on textarea at bounding box center [364, 316] width 426 height 15
type textarea "hind kehtib kehtib kahele inimesele"
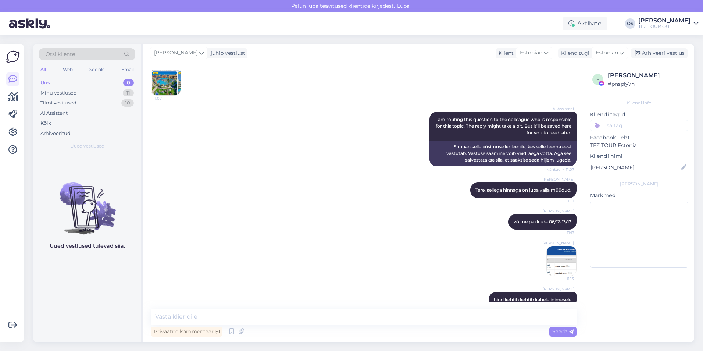
click at [84, 78] on div "Uus 0" at bounding box center [87, 83] width 96 height 10
click at [72, 89] on div "Minu vestlused" at bounding box center [58, 92] width 36 height 7
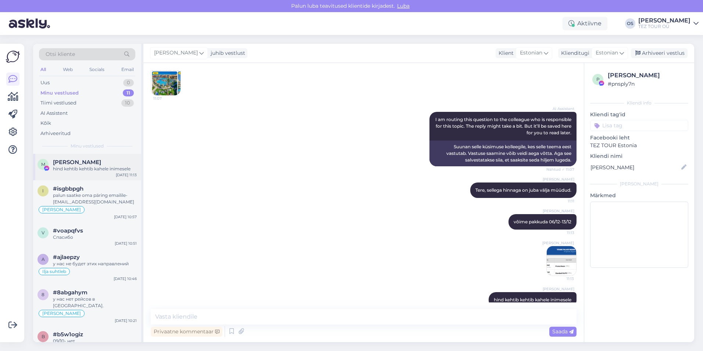
drag, startPoint x: 78, startPoint y: 158, endPoint x: 84, endPoint y: 160, distance: 6.1
click at [78, 158] on div "M [PERSON_NAME] hind kehtib kehtib kahele inimesele [DATE] 11:13" at bounding box center [87, 167] width 108 height 26
click at [64, 93] on div "Minu vestlused" at bounding box center [59, 92] width 38 height 7
click at [64, 84] on div "Uus 0" at bounding box center [87, 83] width 96 height 10
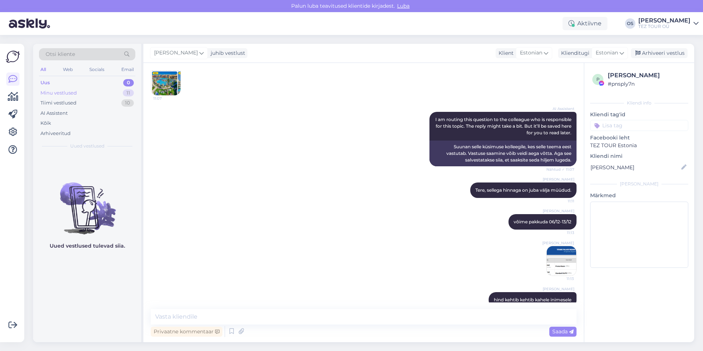
click at [64, 94] on div "Minu vestlused" at bounding box center [58, 92] width 36 height 7
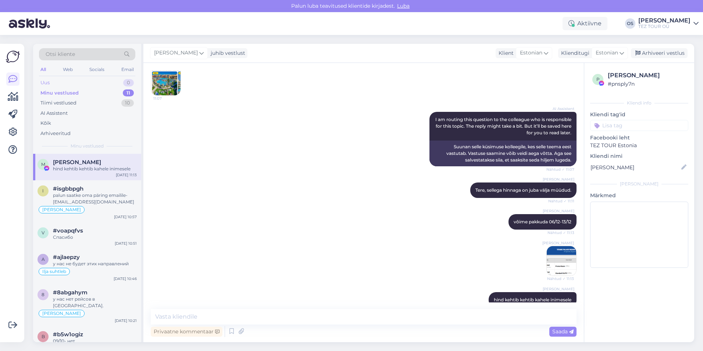
click at [55, 82] on div "Uus 0" at bounding box center [87, 83] width 96 height 10
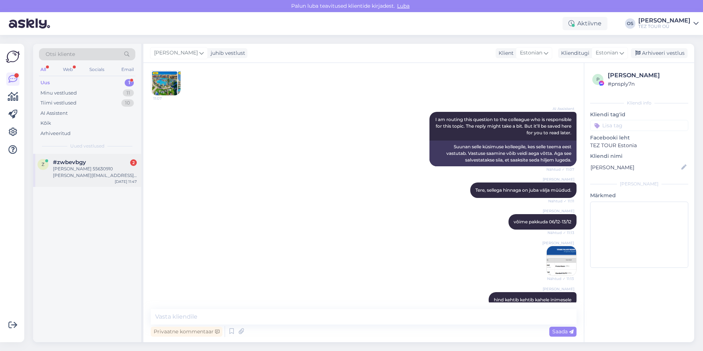
click at [90, 169] on div "[PERSON_NAME] 55630910 [PERSON_NAME][EMAIL_ADDRESS][DOMAIN_NAME]" at bounding box center [95, 171] width 84 height 13
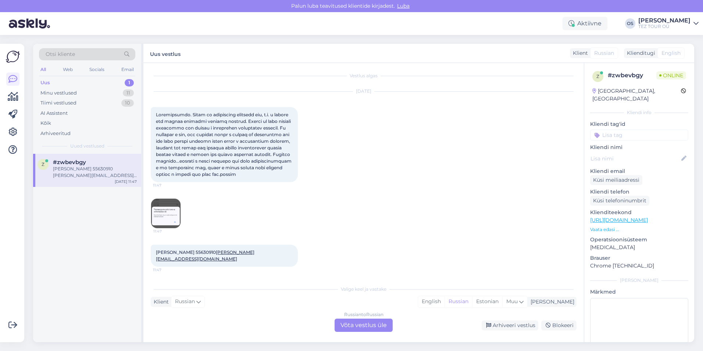
scroll to position [0, 0]
click at [169, 221] on img at bounding box center [165, 215] width 29 height 29
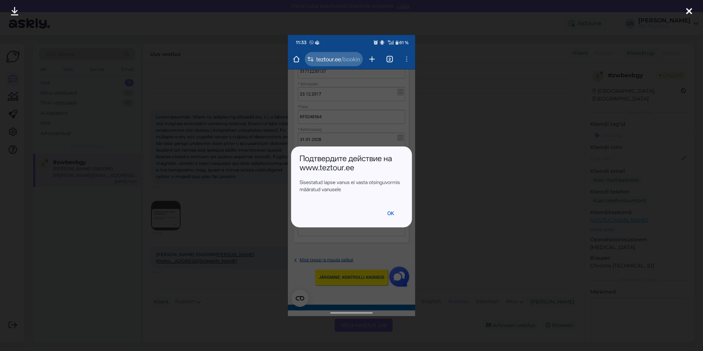
click at [691, 10] on icon at bounding box center [689, 12] width 6 height 10
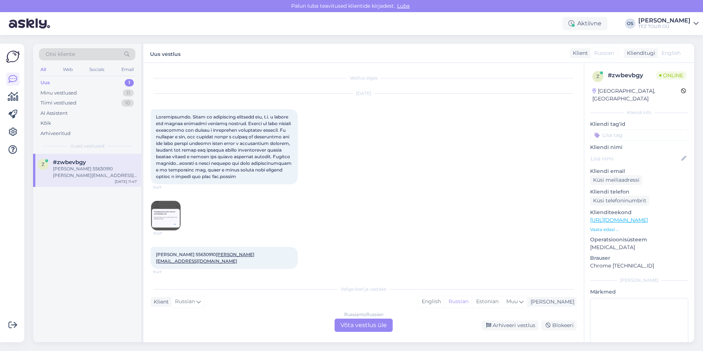
click at [364, 322] on div "Russian to Russian Võta vestlus üle" at bounding box center [363, 324] width 58 height 13
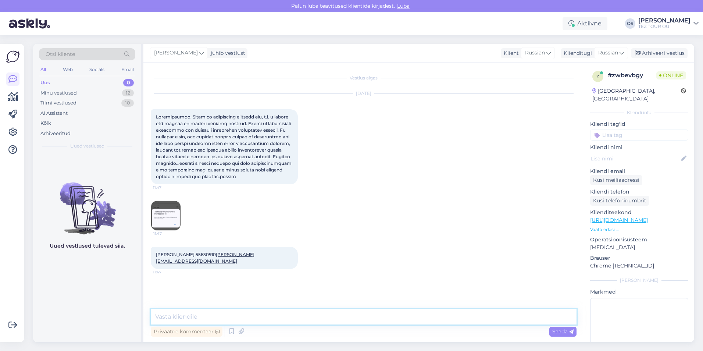
click at [214, 321] on textarea at bounding box center [364, 316] width 426 height 15
type textarea "добрый день [PERSON_NAME]!"
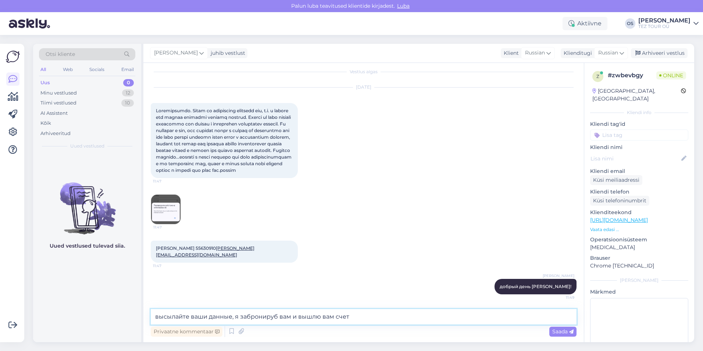
type textarea "высылайте ваши данные, я забронируб вам и вышлю вам счет"
drag, startPoint x: 360, startPoint y: 315, endPoint x: 154, endPoint y: 318, distance: 205.5
click at [154, 318] on textarea "высылайте ваши данные, я забронируб вам и вышлю вам счет" at bounding box center [364, 316] width 426 height 15
type textarea "написала вам ответ"
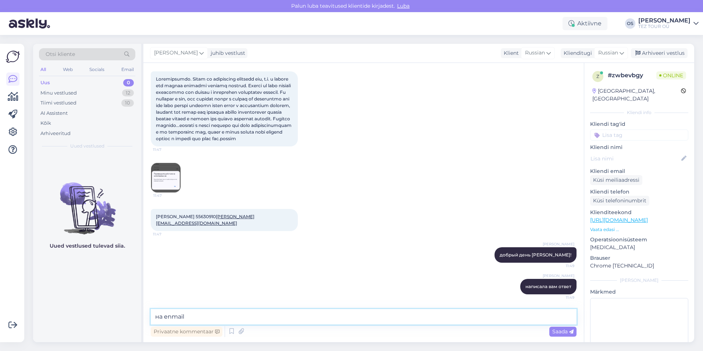
click at [171, 318] on textarea "на enmail" at bounding box center [364, 316] width 426 height 15
type textarea "на email"
click at [219, 315] on textarea "на email" at bounding box center [364, 316] width 426 height 15
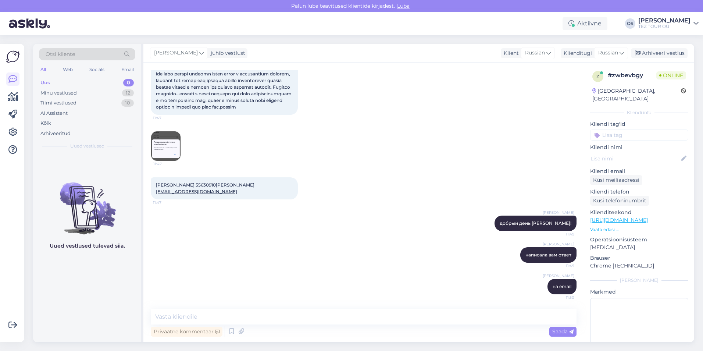
drag, startPoint x: 221, startPoint y: 189, endPoint x: 295, endPoint y: 193, distance: 74.3
click at [295, 193] on div "[PERSON_NAME] 55630910 [PERSON_NAME][EMAIL_ADDRESS][DOMAIN_NAME] 11:47" at bounding box center [224, 188] width 147 height 22
drag, startPoint x: 295, startPoint y: 193, endPoint x: 287, endPoint y: 192, distance: 7.8
copy span "[PERSON_NAME][EMAIL_ADDRESS][DOMAIN_NAME]"
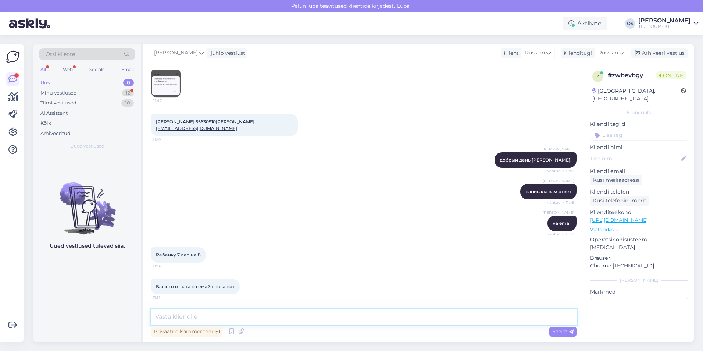
click at [195, 312] on textarea at bounding box center [364, 316] width 426 height 15
click at [63, 94] on div "Minu vestlused" at bounding box center [58, 92] width 36 height 7
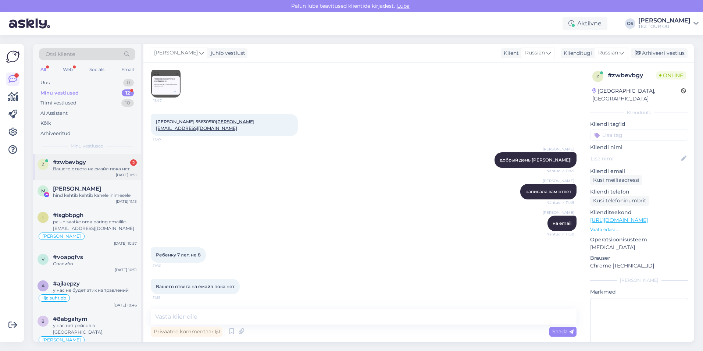
click at [102, 169] on div "Вашего ответа на емайл пока нет" at bounding box center [95, 168] width 84 height 7
click at [60, 86] on div "Uus 0" at bounding box center [87, 83] width 96 height 10
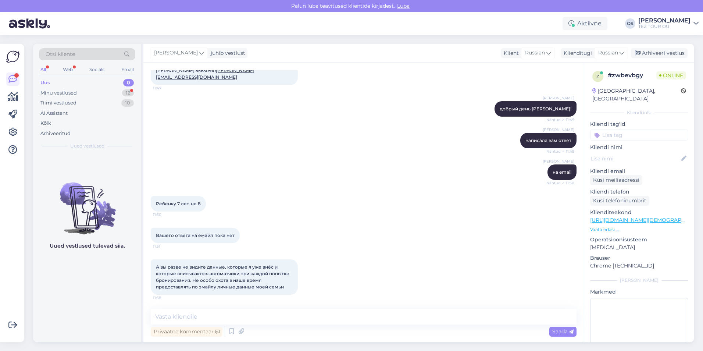
scroll to position [216, 0]
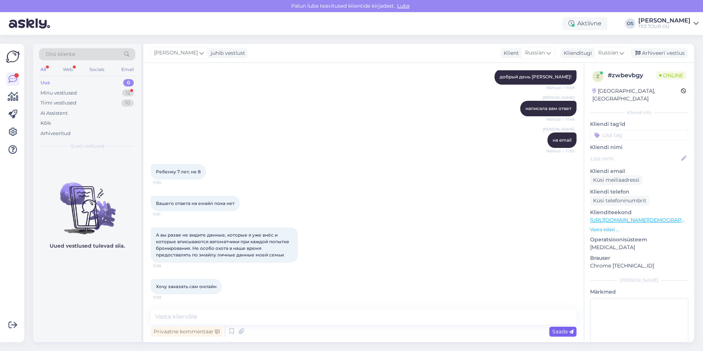
click at [560, 332] on span "Saada" at bounding box center [562, 331] width 21 height 7
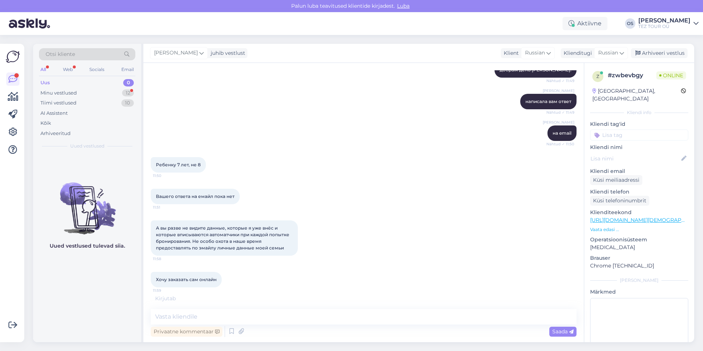
scroll to position [223, 0]
click at [172, 321] on textarea at bounding box center [364, 316] width 426 height 15
click at [180, 317] on textarea at bounding box center [364, 316] width 426 height 15
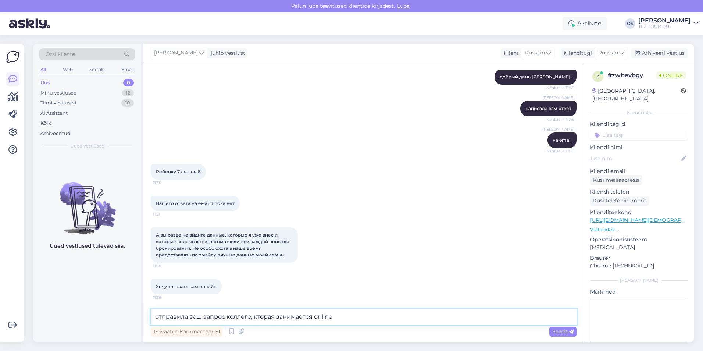
type textarea "отправила ваш запрос коллеге, кторая занимается online"
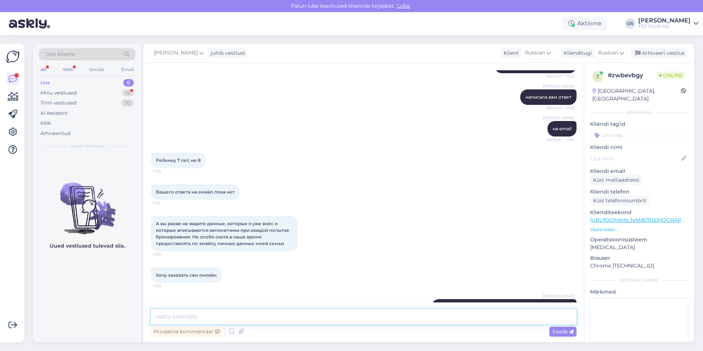
scroll to position [286, 0]
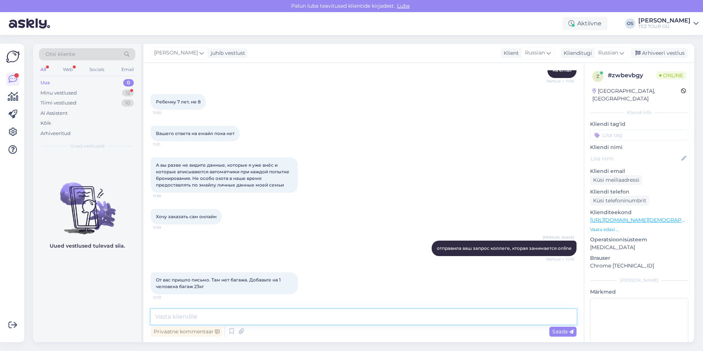
click at [205, 317] on textarea at bounding box center [364, 316] width 426 height 15
type textarea "выслала"
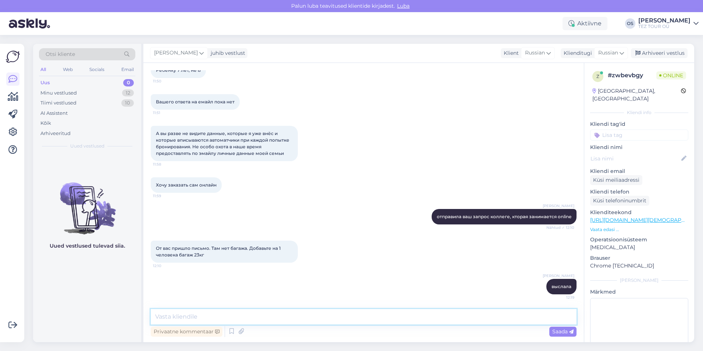
click at [165, 319] on textarea at bounding box center [364, 316] width 426 height 15
click at [63, 76] on div "Otsi kliente All Web Socials Email Uus 0 Minu vestlused 12 Tiimi vestlused 10 A…" at bounding box center [87, 99] width 108 height 110
click at [64, 80] on div "Uus 0" at bounding box center [87, 83] width 96 height 10
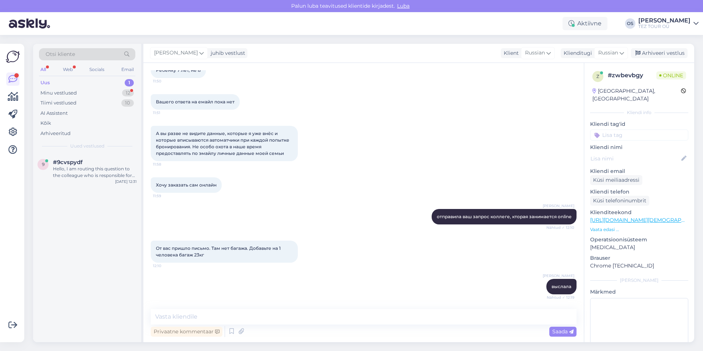
scroll to position [349, 0]
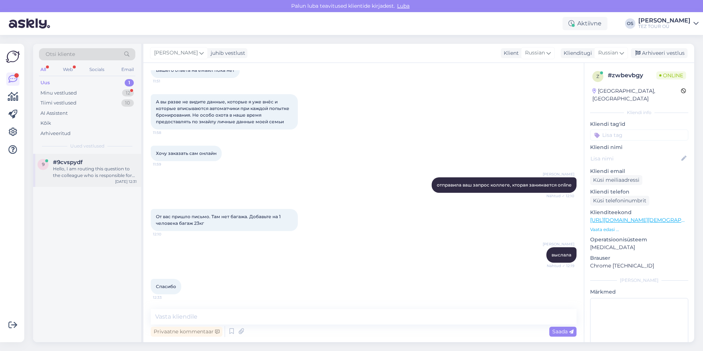
click at [80, 164] on span "#9cvspydf" at bounding box center [68, 162] width 30 height 7
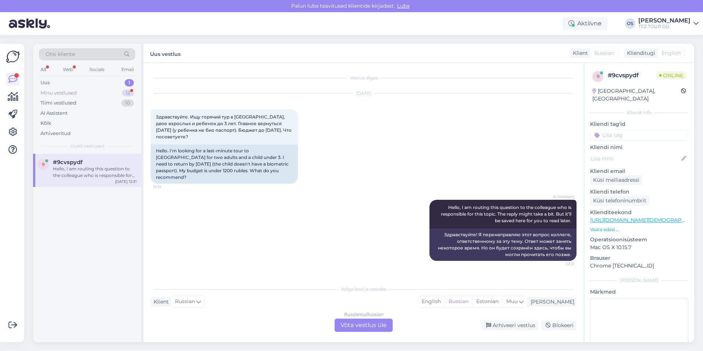
click at [63, 90] on div "Minu vestlused" at bounding box center [58, 92] width 36 height 7
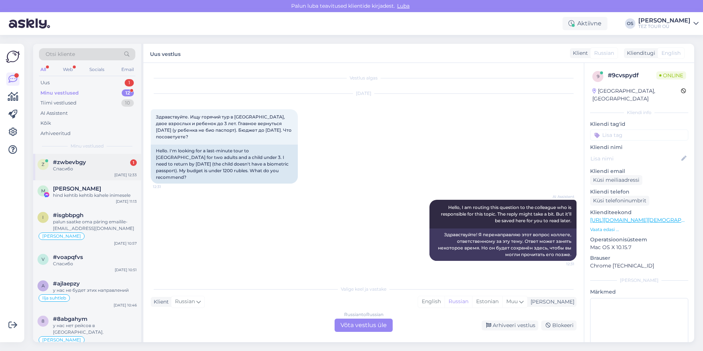
click at [91, 168] on div "Спасибо" at bounding box center [95, 168] width 84 height 7
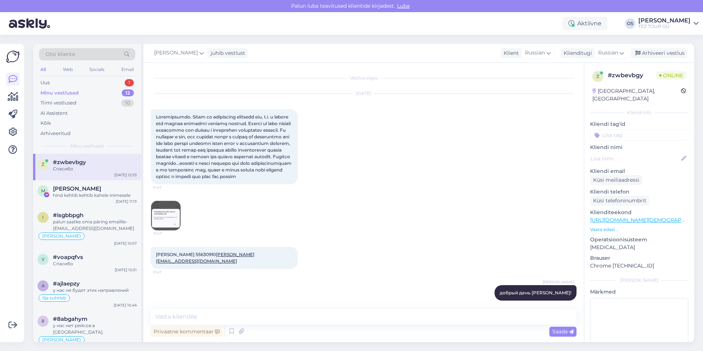
scroll to position [349, 0]
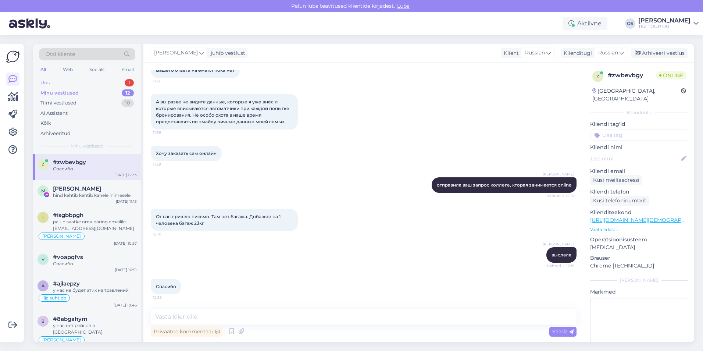
click at [60, 79] on div "Uus 1" at bounding box center [87, 83] width 96 height 10
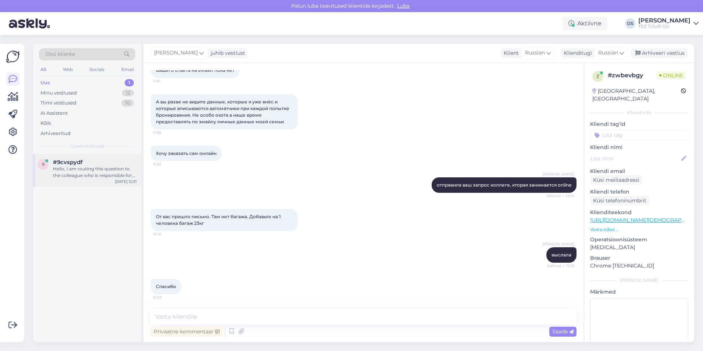
click at [92, 167] on div "Hello, I am routing this question to the colleague who is responsible for this …" at bounding box center [95, 171] width 84 height 13
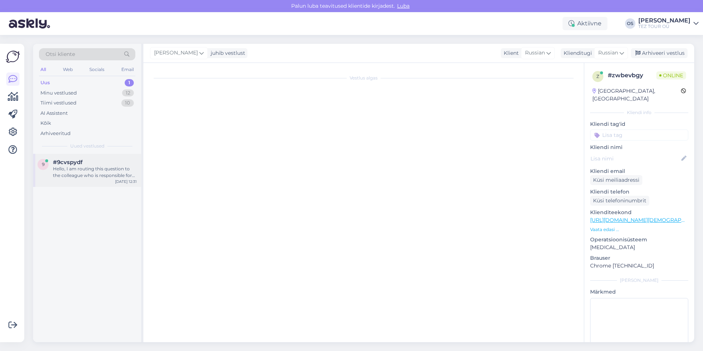
scroll to position [0, 0]
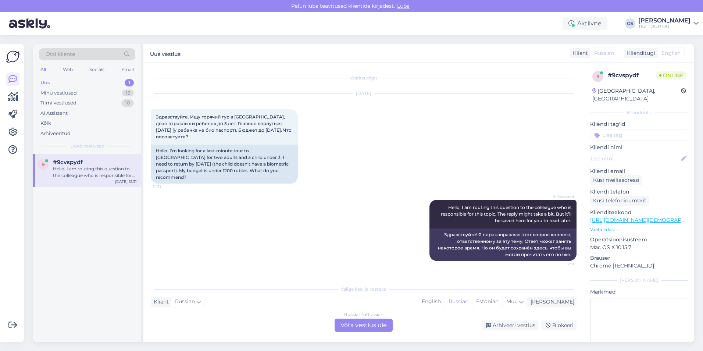
click at [355, 325] on div "Russian to Russian Võta vestlus üle" at bounding box center [363, 324] width 58 height 13
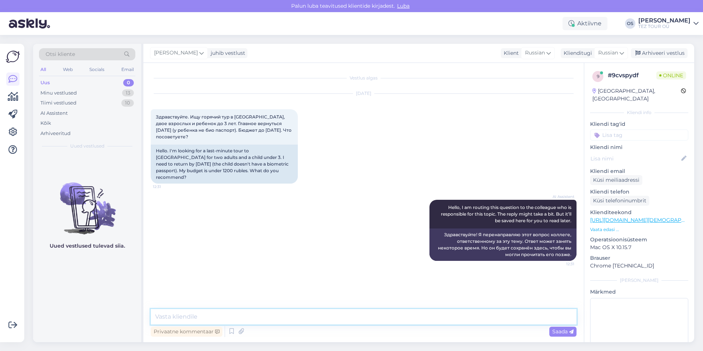
click at [189, 315] on textarea at bounding box center [364, 316] width 426 height 15
click at [166, 316] on textarea "доюбрый день" at bounding box center [364, 316] width 426 height 15
type textarea "добрый день"
click at [227, 314] on textarea "добрый день" at bounding box center [364, 316] width 426 height 15
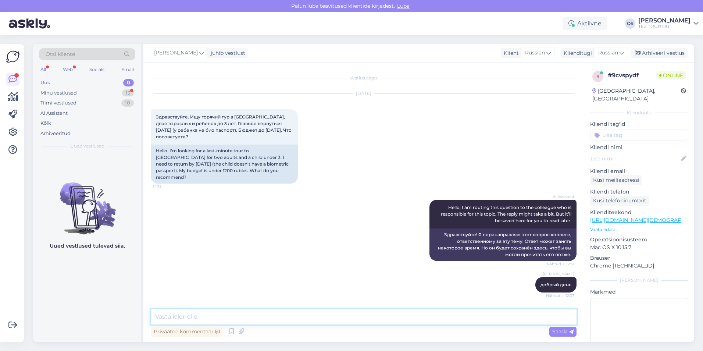
scroll to position [23, 0]
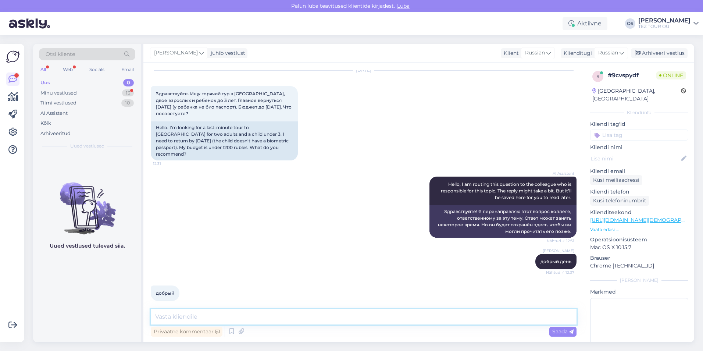
click at [168, 315] on textarea at bounding box center [364, 316] width 426 height 15
type textarea "нет возможности вернуться до 30/09"
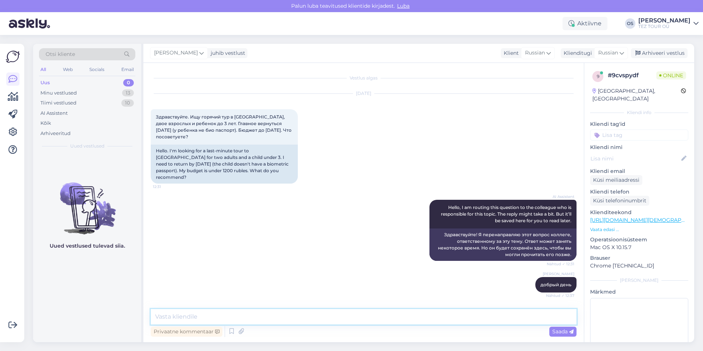
scroll to position [55, 0]
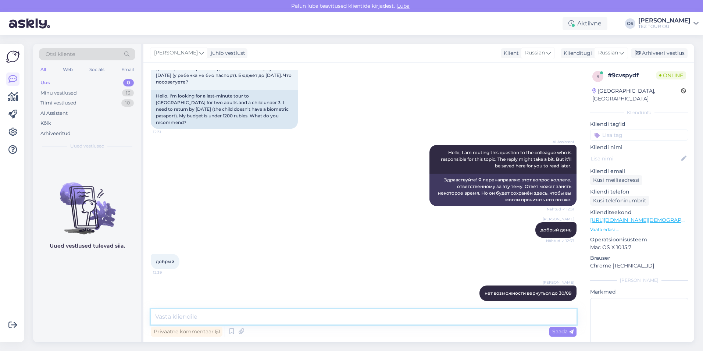
paste textarea "е"
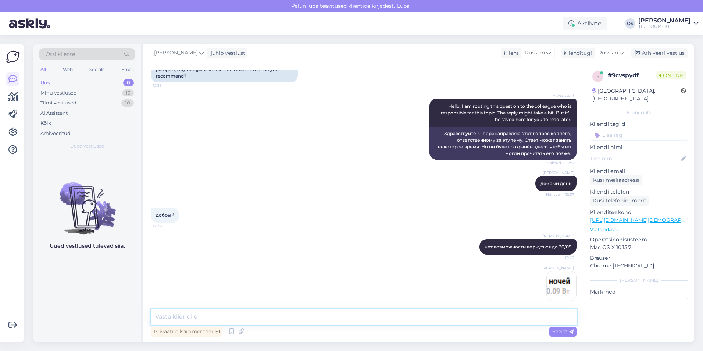
click at [171, 313] on textarea at bounding box center [364, 316] width 426 height 15
type textarea "есть 24/09-30/09 [GEOGRAPHIC_DATA]"
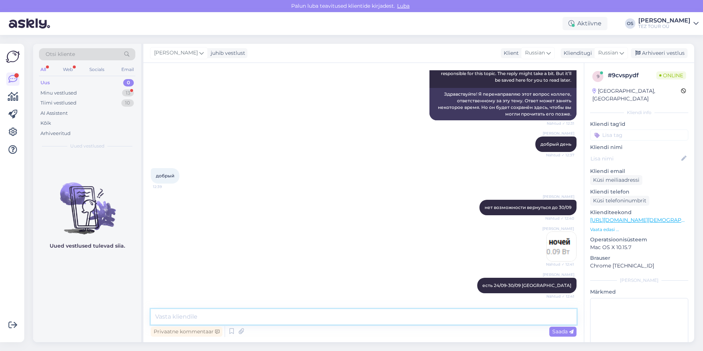
scroll to position [164, 0]
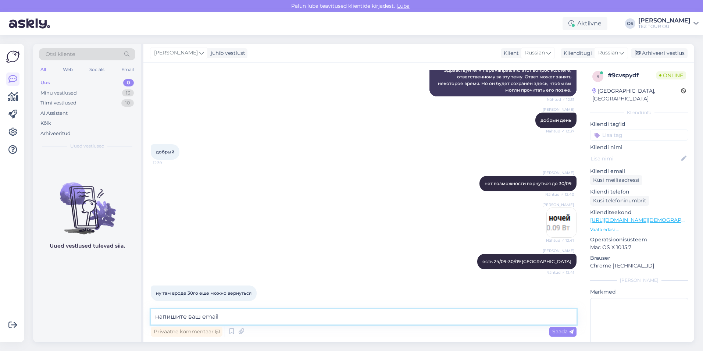
type textarea "напишите ваш email"
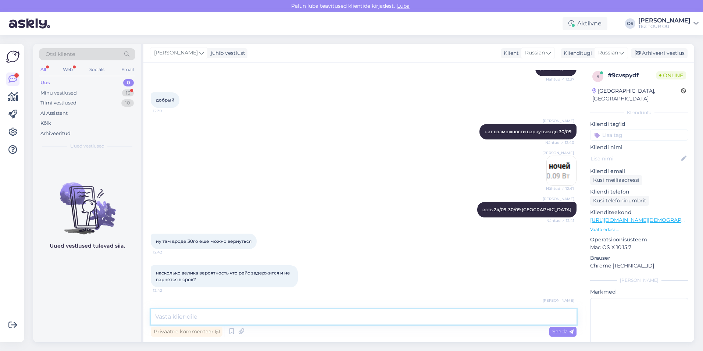
scroll to position [266, 0]
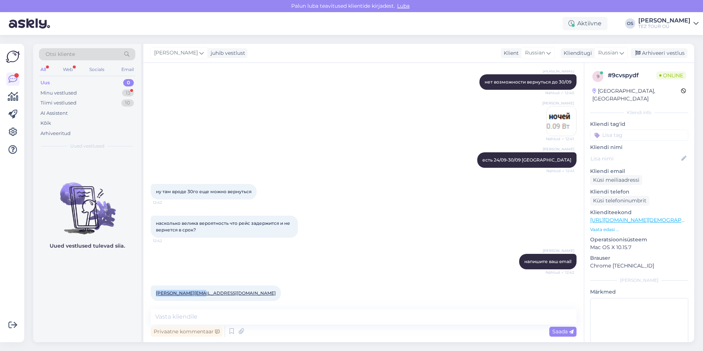
drag, startPoint x: 156, startPoint y: 286, endPoint x: 197, endPoint y: 287, distance: 41.2
click at [197, 287] on div "[PERSON_NAME][EMAIL_ADDRESS][DOMAIN_NAME] 12:42" at bounding box center [216, 292] width 130 height 15
drag, startPoint x: 197, startPoint y: 287, endPoint x: 190, endPoint y: 287, distance: 6.6
copy link "[PERSON_NAME][EMAIL_ADDRESS][DOMAIN_NAME]"
click at [175, 319] on textarea at bounding box center [364, 316] width 426 height 15
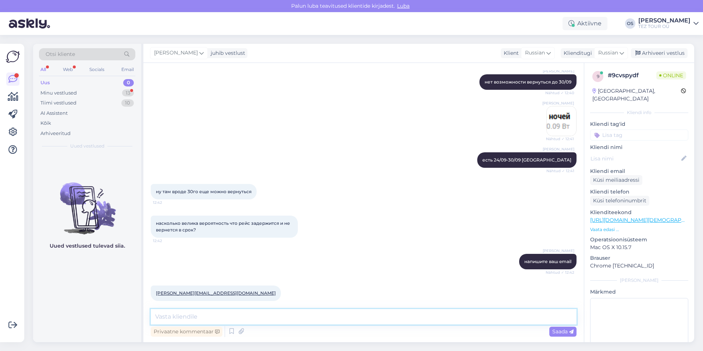
click at [176, 314] on textarea at bounding box center [364, 316] width 426 height 15
type textarea "отправила вам email"
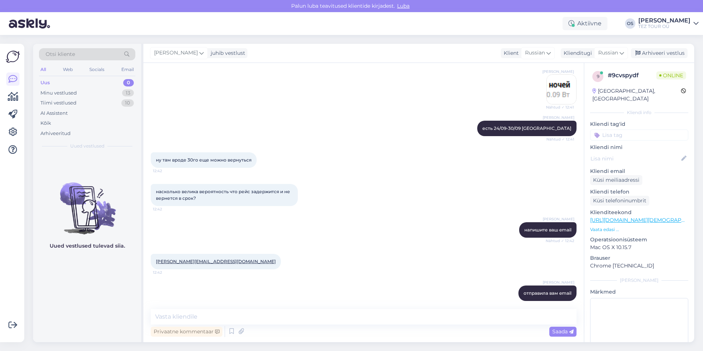
click at [51, 81] on div "Uus 0" at bounding box center [87, 83] width 96 height 10
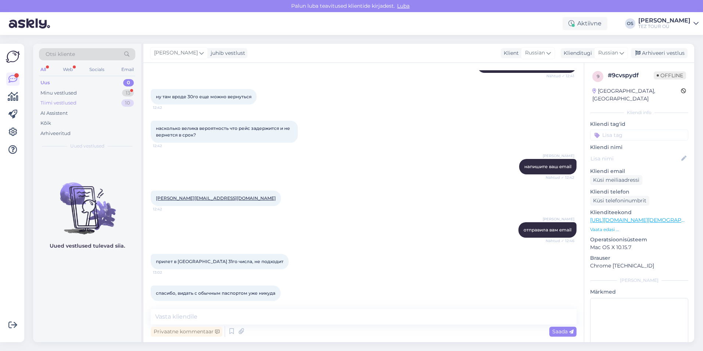
click at [80, 98] on div "Tiimi vestlused 10" at bounding box center [87, 103] width 96 height 10
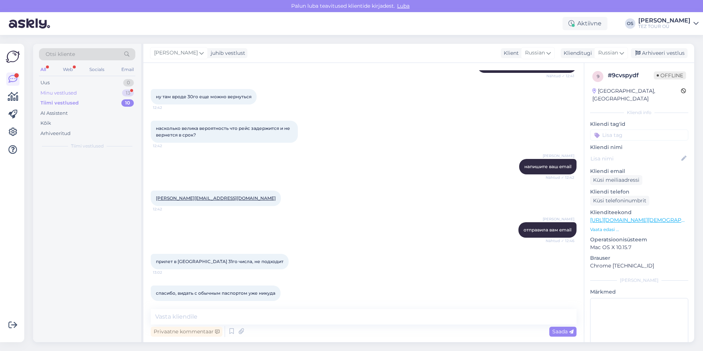
click at [80, 91] on div "Minu vestlused 13" at bounding box center [87, 93] width 96 height 10
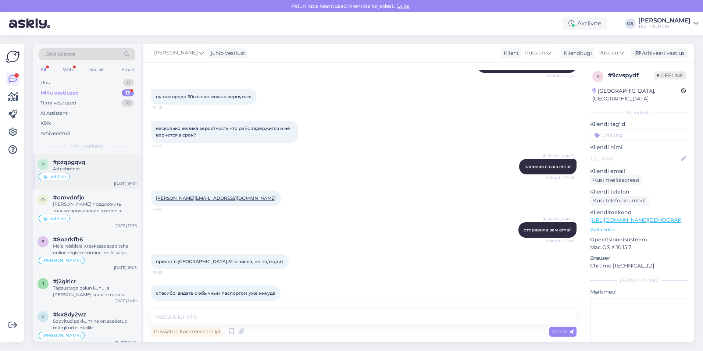
click at [74, 174] on div "Ilja suhtleb" at bounding box center [86, 176] width 99 height 9
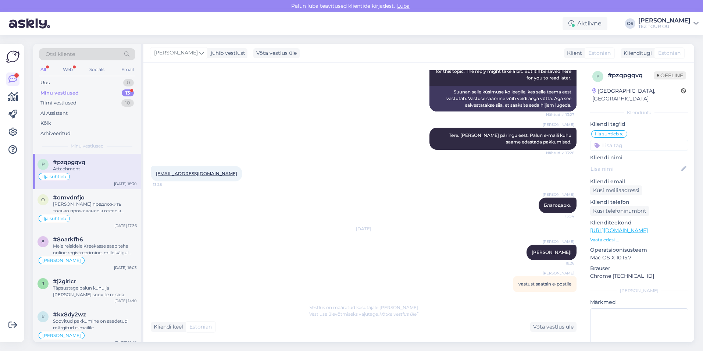
click at [49, 89] on div "Minu vestlused" at bounding box center [59, 92] width 38 height 7
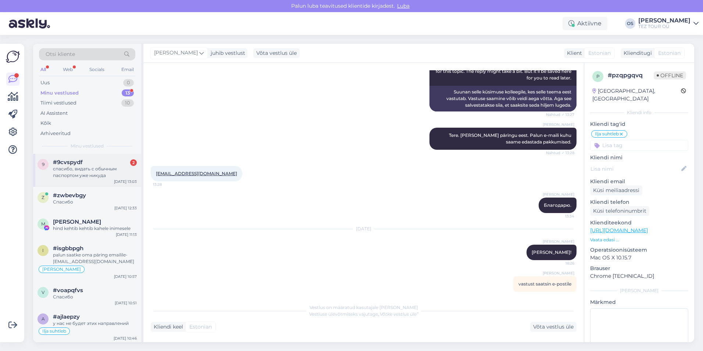
click at [100, 169] on div "спасибо, видать с обычным паспортом уже никуда" at bounding box center [95, 171] width 84 height 13
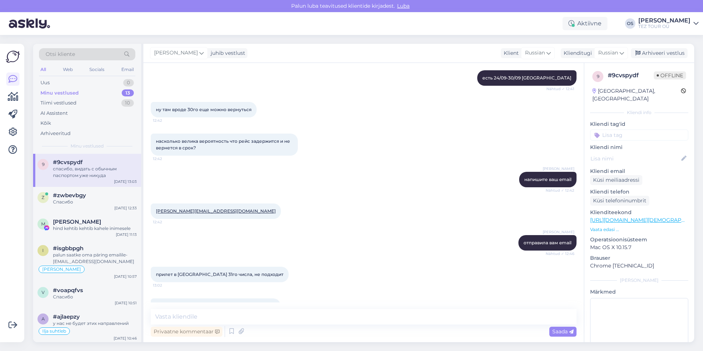
scroll to position [361, 0]
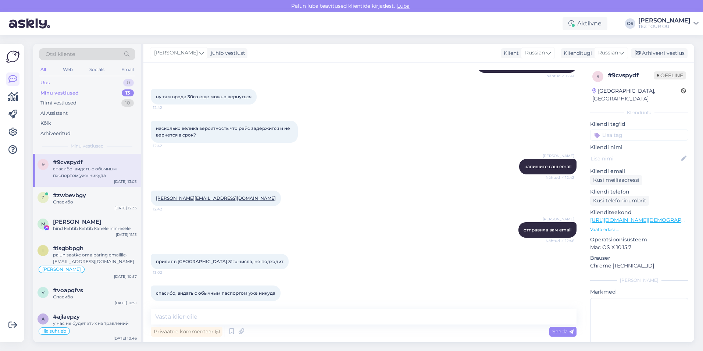
click at [61, 80] on div "Uus 0" at bounding box center [87, 83] width 96 height 10
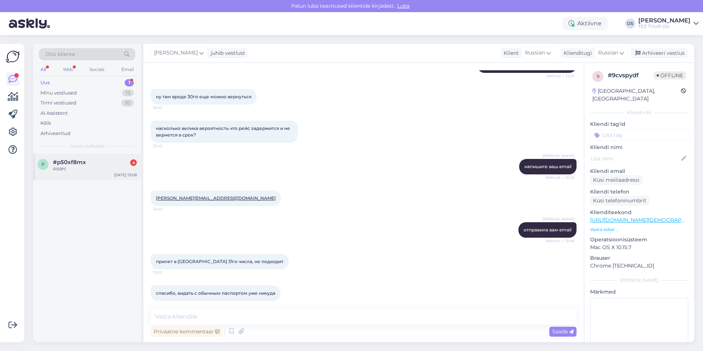
click at [86, 166] on div "Aitäh!" at bounding box center [95, 168] width 84 height 7
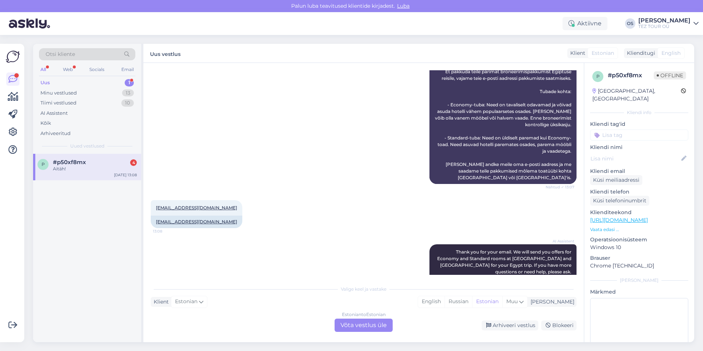
scroll to position [344, 0]
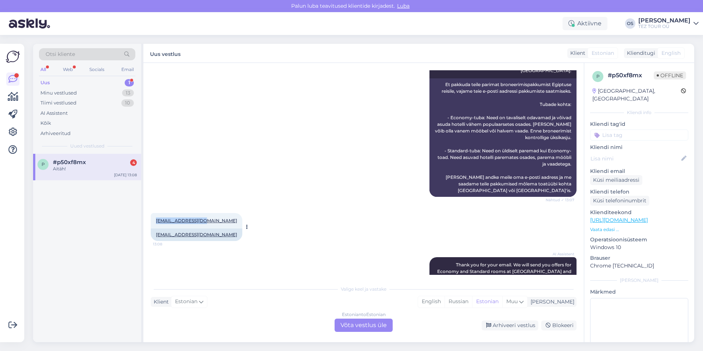
drag, startPoint x: 153, startPoint y: 207, endPoint x: 205, endPoint y: 206, distance: 51.8
click at [205, 213] on div "[EMAIL_ADDRESS][DOMAIN_NAME] 13:08" at bounding box center [197, 220] width 92 height 15
drag, startPoint x: 205, startPoint y: 206, endPoint x: 198, endPoint y: 207, distance: 6.7
copy link "[EMAIL_ADDRESS][DOMAIN_NAME]"
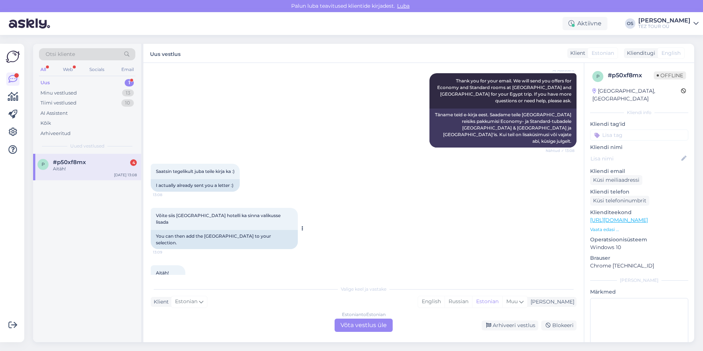
drag, startPoint x: 156, startPoint y: 194, endPoint x: 173, endPoint y: 202, distance: 19.1
click at [173, 208] on div "Võite siis [GEOGRAPHIC_DATA] hotelli ka sinna valikusse lisada 13:09" at bounding box center [224, 219] width 147 height 22
copy span "Võite siis [GEOGRAPHIC_DATA] hotelli ka sinna valikusse lisada"
drag, startPoint x: 155, startPoint y: 149, endPoint x: 239, endPoint y: 153, distance: 83.9
click at [239, 164] on div "Saatsin tegelikult juba teile kirja ka :) 13:08" at bounding box center [195, 171] width 89 height 15
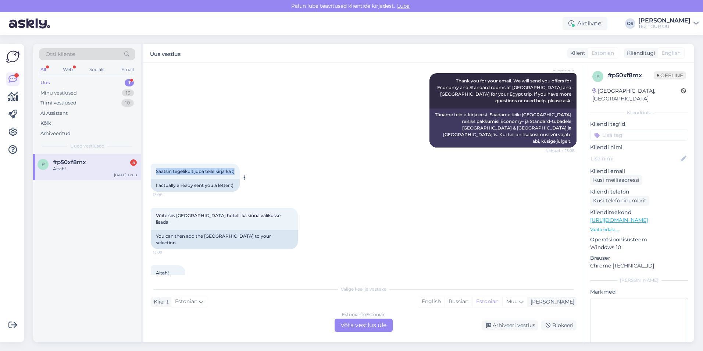
drag, startPoint x: 239, startPoint y: 153, endPoint x: 232, endPoint y: 150, distance: 8.3
copy span "Saatsin tegelikult juba teile kirja ka :)"
drag, startPoint x: 156, startPoint y: 194, endPoint x: 168, endPoint y: 201, distance: 13.7
click at [168, 212] on span "Võite siis [GEOGRAPHIC_DATA] hotelli ka sinna valikusse lisada" at bounding box center [219, 218] width 126 height 12
copy span "Võite siis [GEOGRAPHIC_DATA] hotelli ka sinna valikusse lisada"
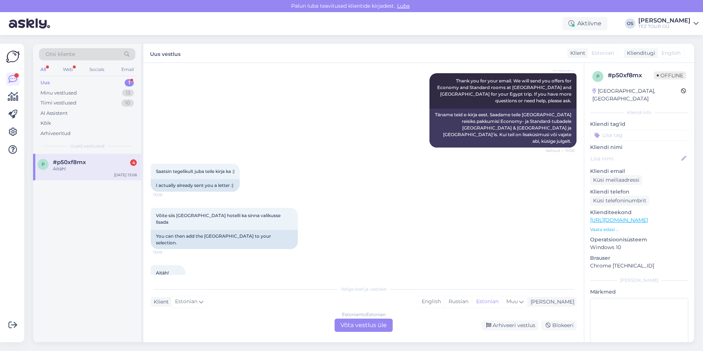
click at [356, 325] on div "Estonian to Estonian Võta vestlus üle" at bounding box center [363, 324] width 58 height 13
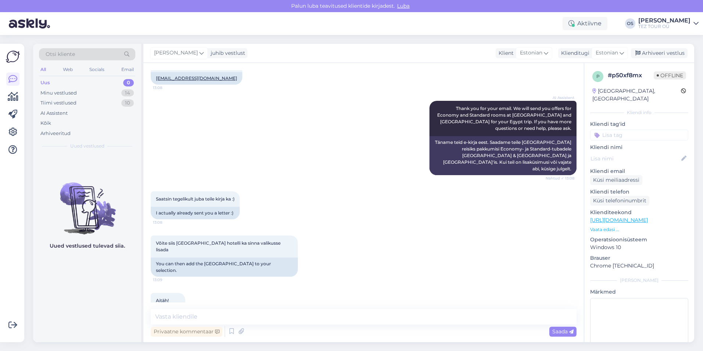
click at [632, 129] on input at bounding box center [639, 134] width 98 height 11
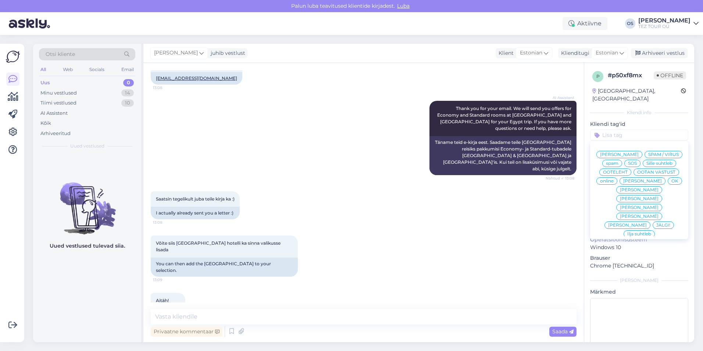
click at [628, 183] on span "[PERSON_NAME]" at bounding box center [642, 181] width 39 height 4
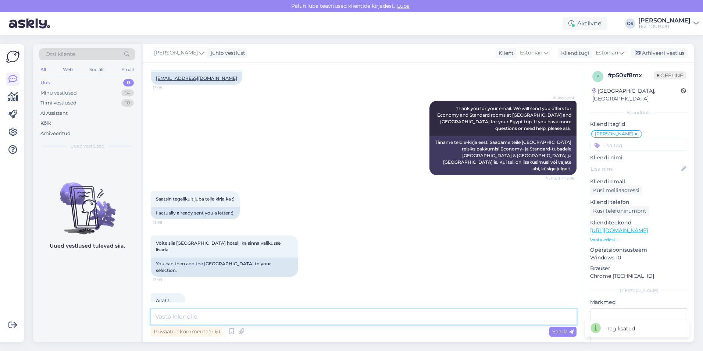
click at [194, 323] on textarea at bounding box center [364, 316] width 426 height 15
click at [71, 79] on div "Uus 0" at bounding box center [87, 83] width 96 height 10
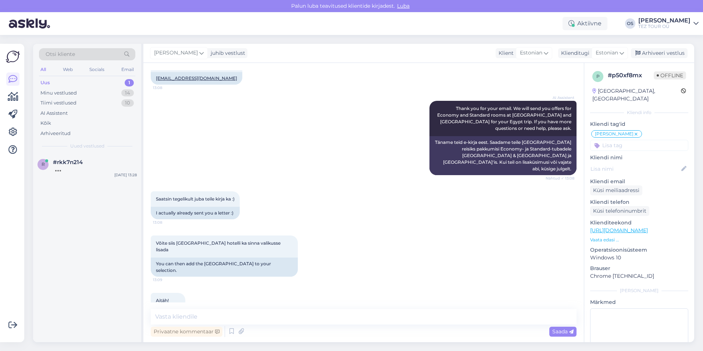
click at [66, 79] on div "Uus 1" at bounding box center [87, 83] width 96 height 10
click at [96, 157] on div "r #rkk7n214 Hello, how can we assist you [DATE]? [DATE] 13:28" at bounding box center [87, 167] width 108 height 26
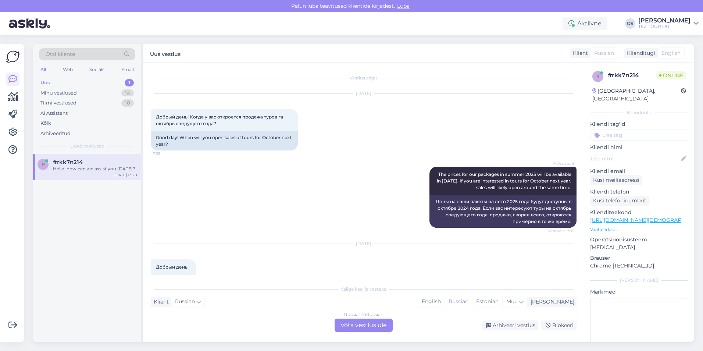
scroll to position [65, 0]
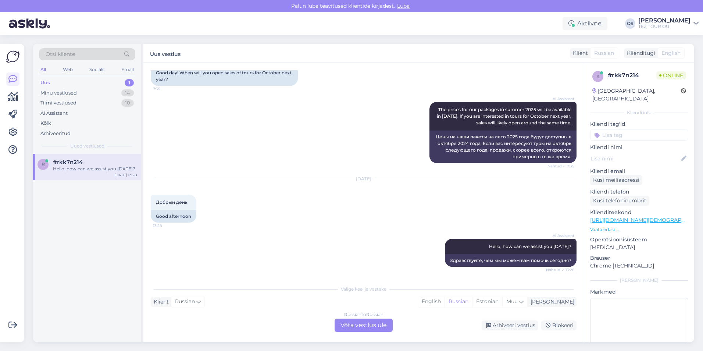
click at [378, 319] on div "Russian to Russian Võta vestlus üle" at bounding box center [363, 324] width 58 height 13
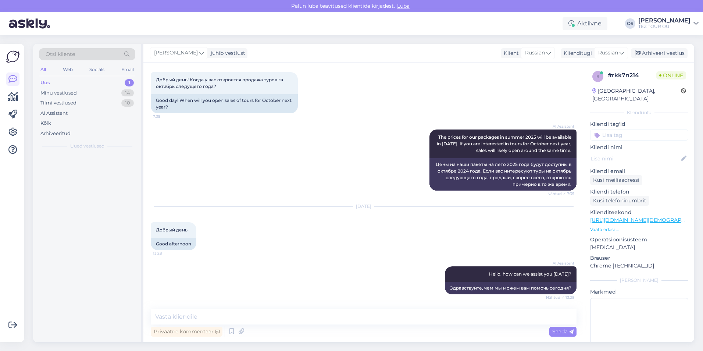
scroll to position [37, 0]
click at [170, 320] on textarea at bounding box center [364, 316] width 426 height 15
type textarea "н"
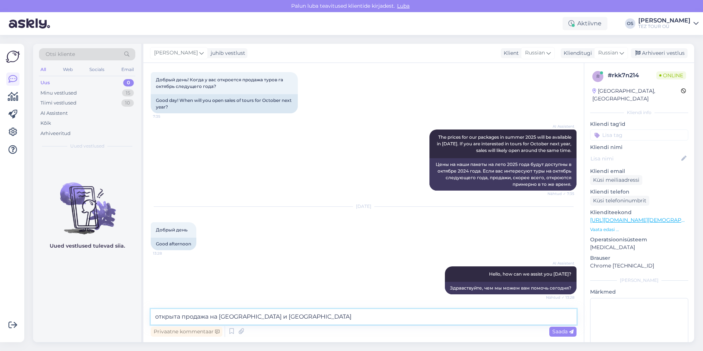
type textarea "открыта продажа на [GEOGRAPHIC_DATA] и [GEOGRAPHIC_DATA]"
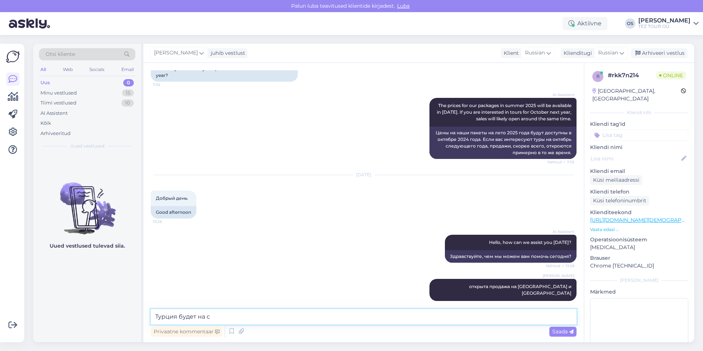
scroll to position [107, 0]
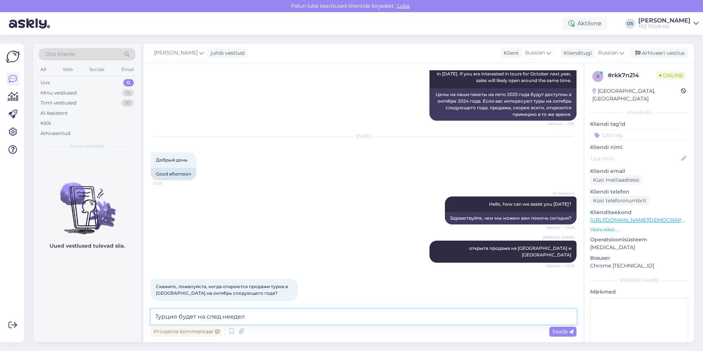
type textarea "Турция будет на след нееделе"
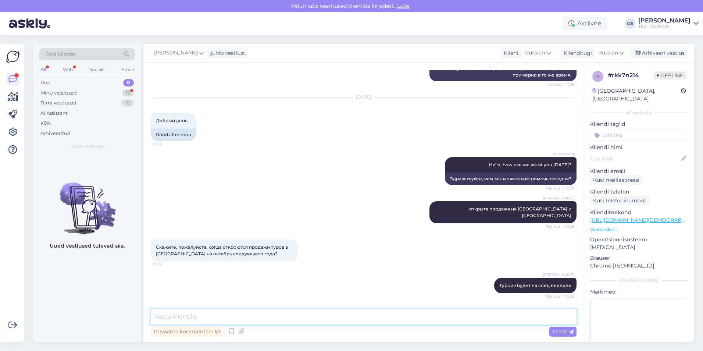
scroll to position [170, 0]
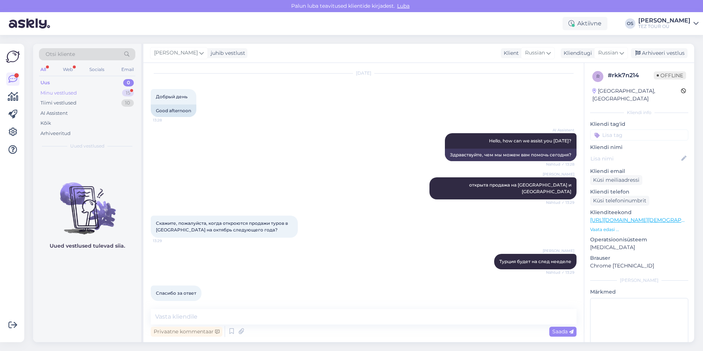
click at [66, 95] on div "Minu vestlused" at bounding box center [58, 92] width 36 height 7
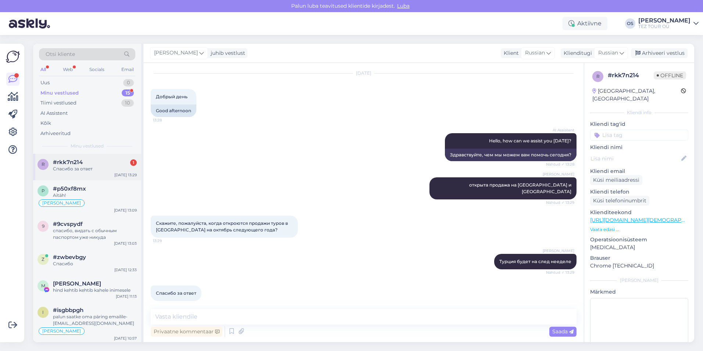
click at [85, 166] on div "Спасибо за ответ" at bounding box center [95, 168] width 84 height 7
click at [105, 80] on div "Uus 0" at bounding box center [87, 83] width 96 height 10
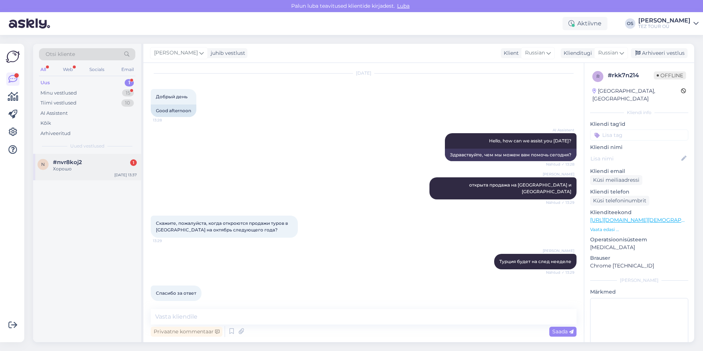
click at [97, 163] on div "#nvr8koj2 1" at bounding box center [95, 162] width 84 height 7
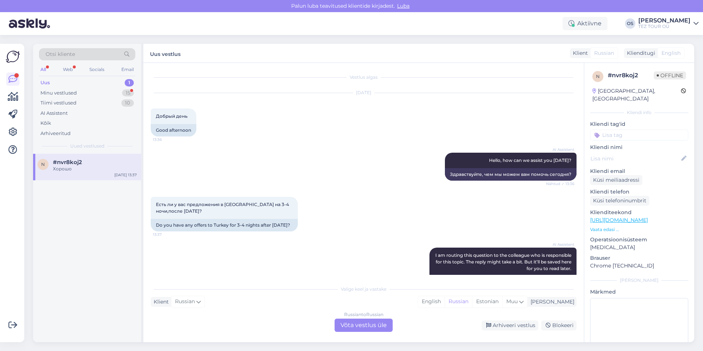
scroll to position [0, 0]
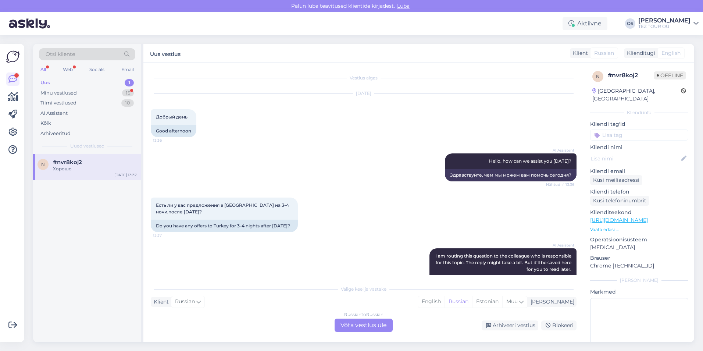
click at [359, 325] on div "Russian to Russian Võta vestlus üle" at bounding box center [363, 324] width 58 height 13
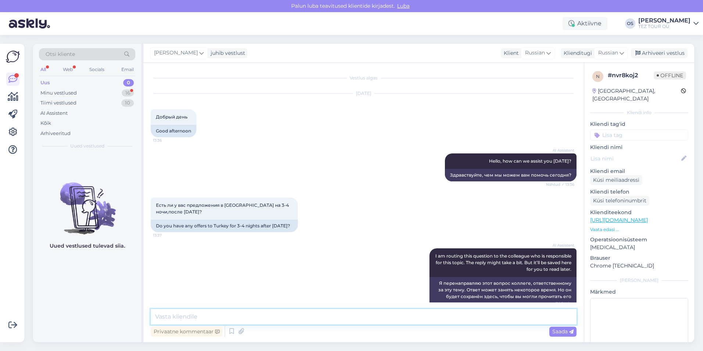
click at [201, 314] on textarea at bounding box center [364, 316] width 426 height 15
type textarea "добрый день"
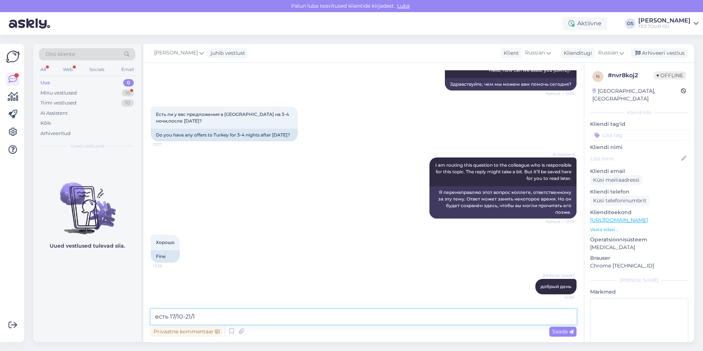
type textarea "есть 17/10-21/10"
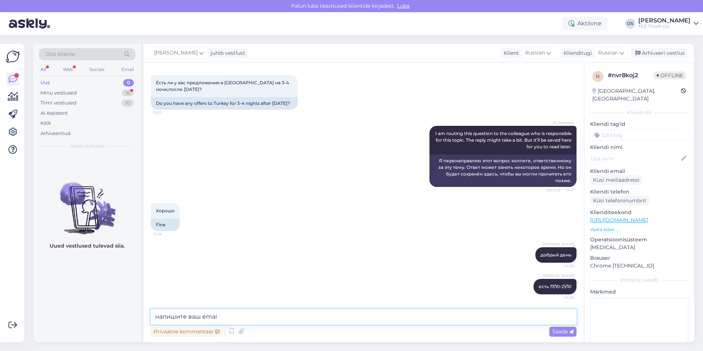
type textarea "напишите ваш email"
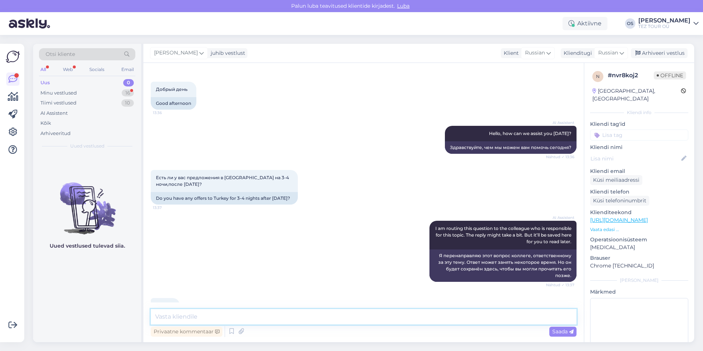
scroll to position [0, 0]
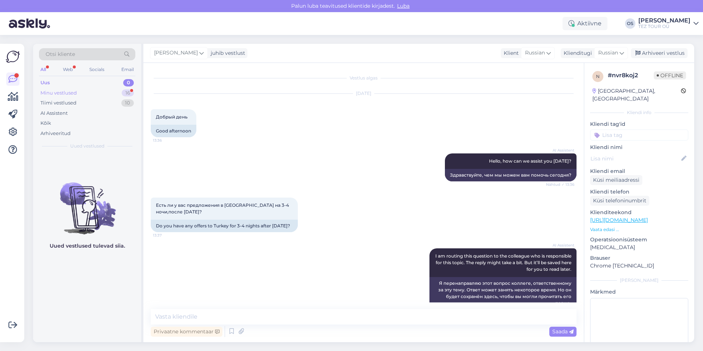
click at [77, 97] on div "Minu vestlused 16" at bounding box center [87, 93] width 96 height 10
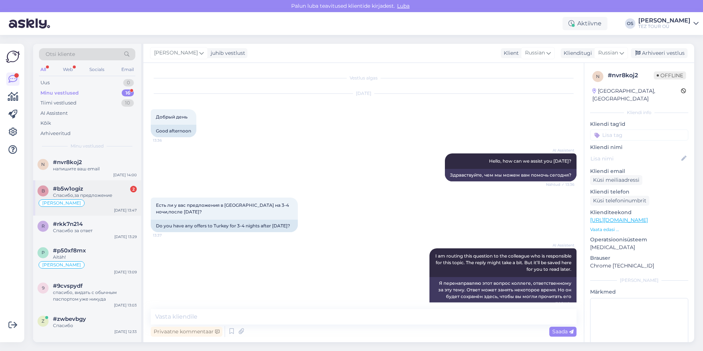
click at [86, 199] on div "[PERSON_NAME]" at bounding box center [86, 202] width 99 height 9
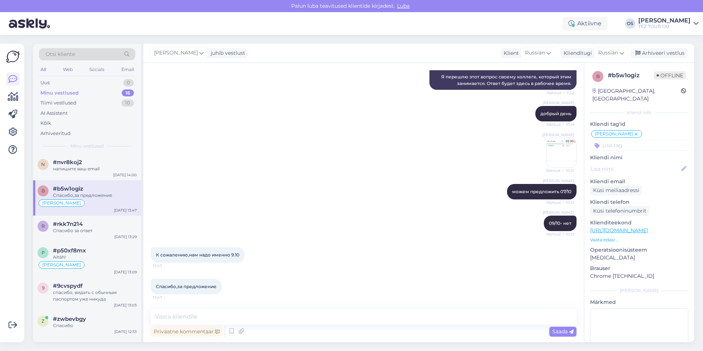
scroll to position [267, 0]
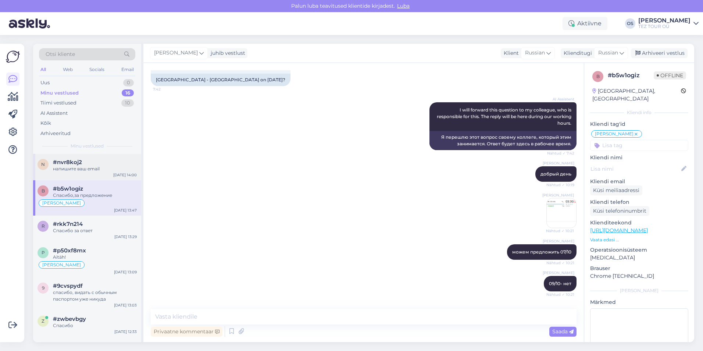
click at [85, 162] on div "#nvr8koj2" at bounding box center [95, 162] width 84 height 7
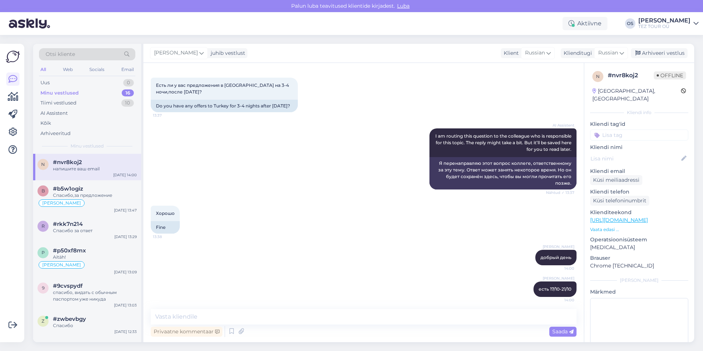
scroll to position [161, 0]
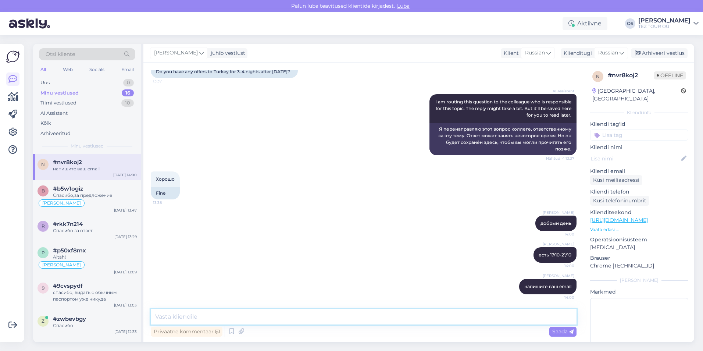
click at [189, 314] on textarea at bounding box center [364, 316] width 426 height 15
type textarea "24/10-28/10 - тоже есть"
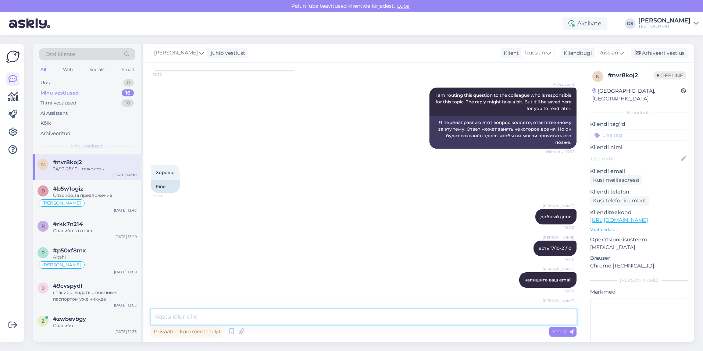
scroll to position [192, 0]
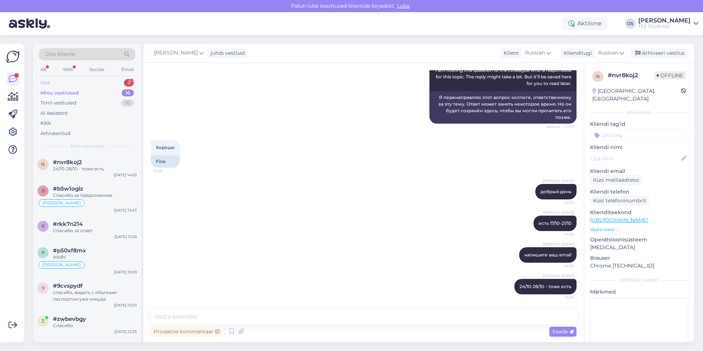
click at [75, 82] on div "Uus 2" at bounding box center [87, 83] width 96 height 10
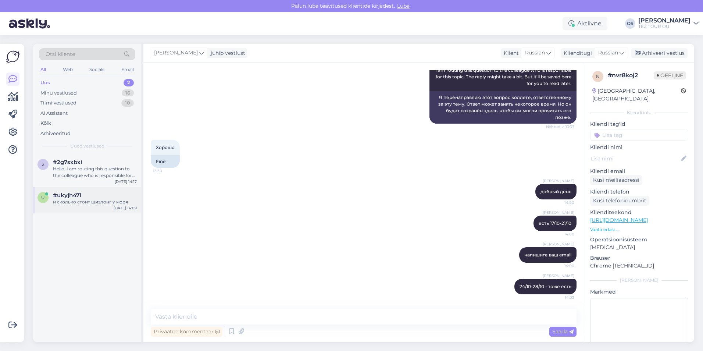
click at [96, 198] on div "и сколько стоит шизлонг у моря" at bounding box center [95, 201] width 84 height 7
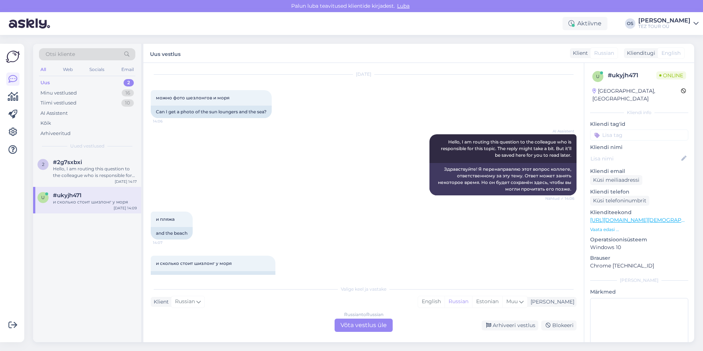
scroll to position [36, 0]
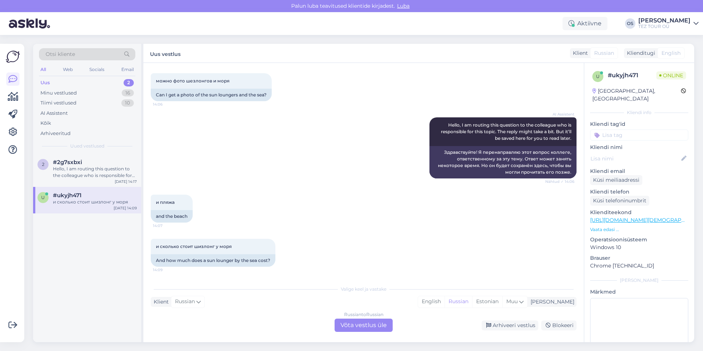
click at [376, 325] on div "Russian to Russian Võta vestlus üle" at bounding box center [363, 324] width 58 height 13
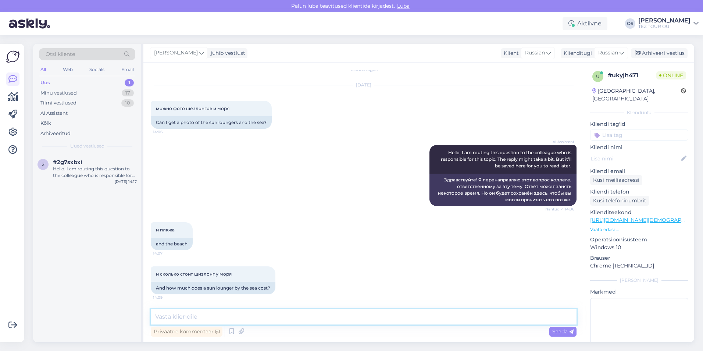
click at [207, 318] on textarea at bounding box center [364, 316] width 426 height 15
type textarea "о каком отеле идет речь?"
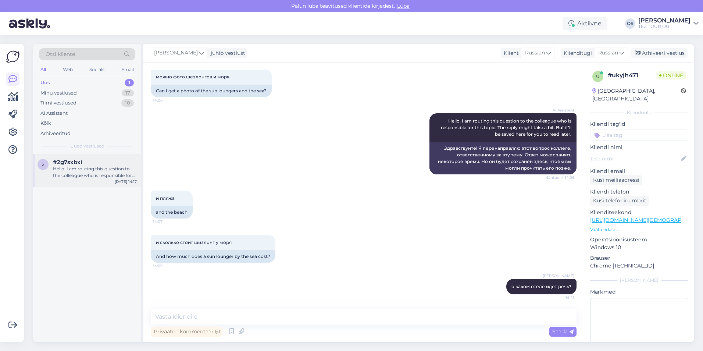
click at [90, 166] on div "Hello, I am routing this question to the colleague who is responsible for this …" at bounding box center [95, 171] width 84 height 13
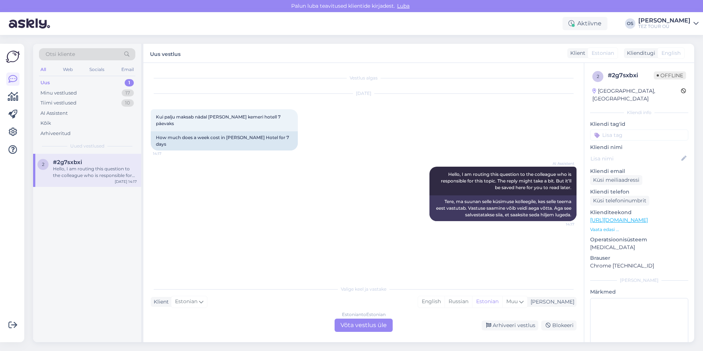
click at [357, 325] on div "Estonian to Estonian Võta vestlus üle" at bounding box center [363, 324] width 58 height 13
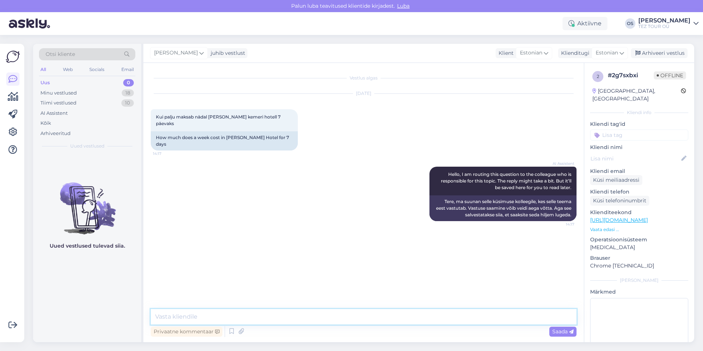
click at [196, 316] on textarea at bounding box center [364, 316] width 426 height 15
type textarea "tere! mis kuupäevad?"
click at [637, 129] on input at bounding box center [639, 134] width 98 height 11
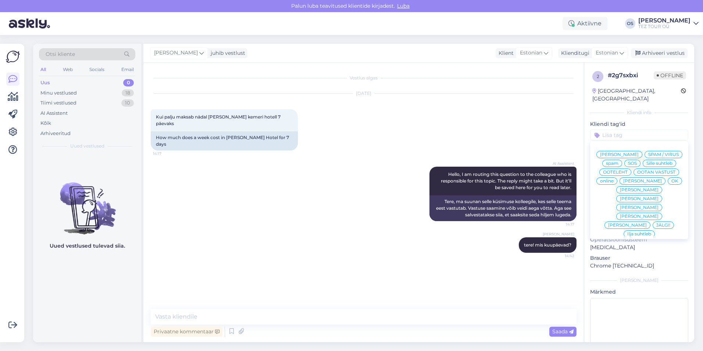
click at [624, 182] on span "[PERSON_NAME]" at bounding box center [642, 181] width 39 height 4
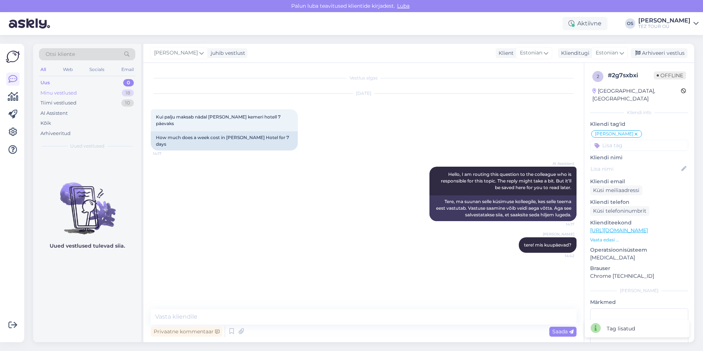
click at [59, 90] on div "Minu vestlused" at bounding box center [58, 92] width 36 height 7
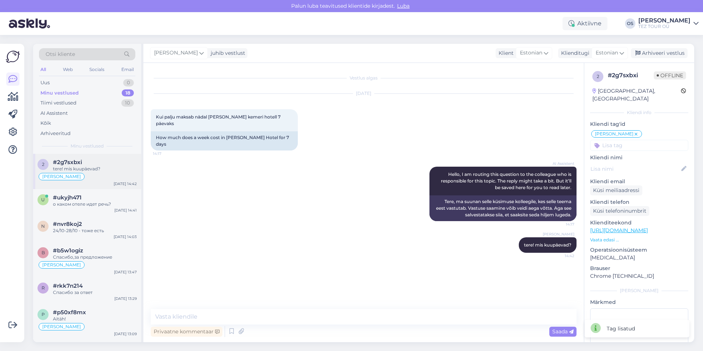
click at [89, 174] on div "[PERSON_NAME]" at bounding box center [86, 176] width 99 height 9
click at [91, 202] on div "о каком отеле идет речь?" at bounding box center [95, 204] width 84 height 7
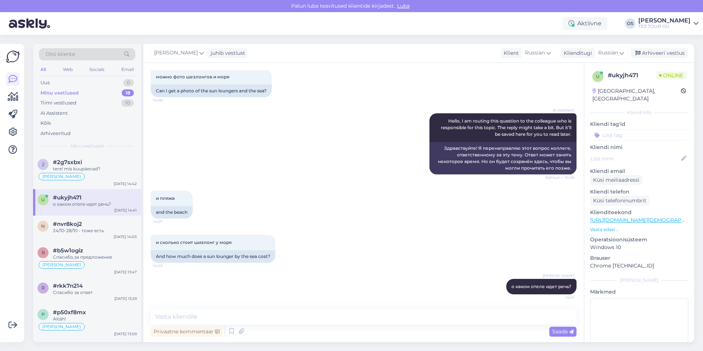
click at [633, 129] on input at bounding box center [639, 134] width 98 height 11
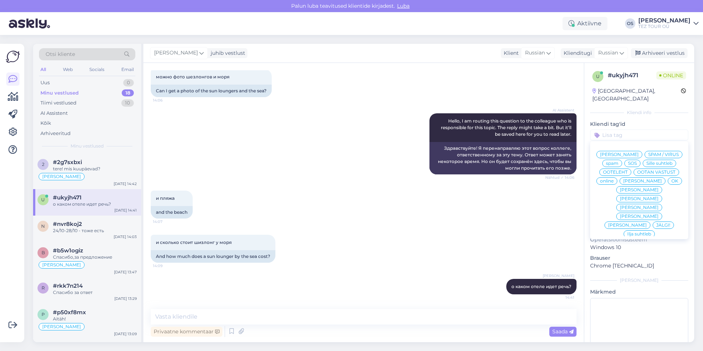
click at [633, 183] on span "[PERSON_NAME]" at bounding box center [642, 181] width 39 height 4
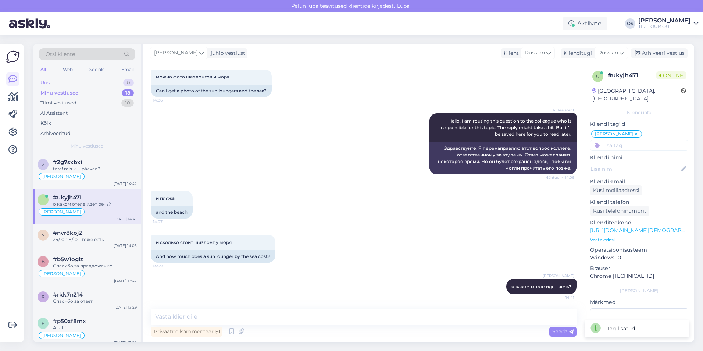
click at [64, 82] on div "Uus 0" at bounding box center [87, 83] width 96 height 10
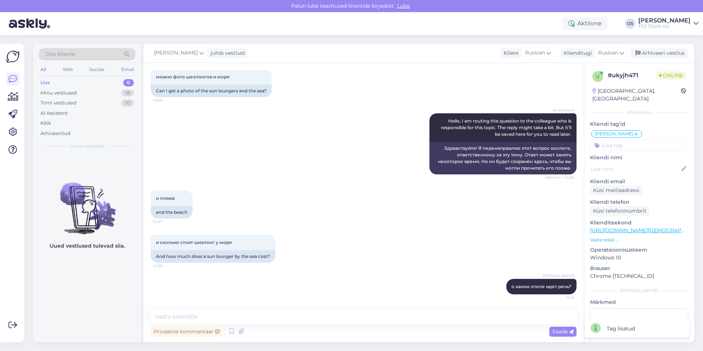
drag, startPoint x: 64, startPoint y: 83, endPoint x: 66, endPoint y: 87, distance: 4.0
click at [64, 83] on div "Uus 0" at bounding box center [87, 83] width 96 height 10
click at [67, 92] on div "Minu vestlused" at bounding box center [58, 92] width 36 height 7
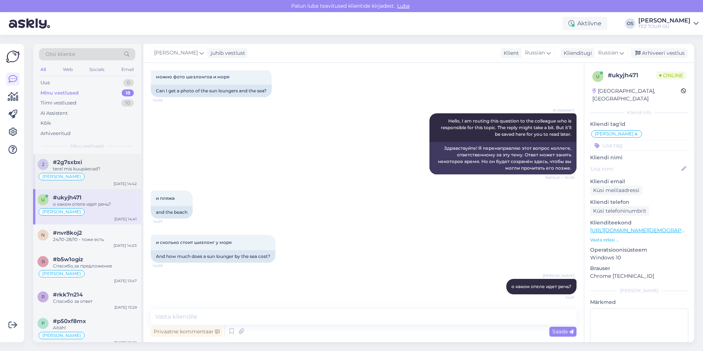
click at [94, 170] on div "tere! mis kuupäevad?" at bounding box center [95, 168] width 84 height 7
